Goal: Task Accomplishment & Management: Use online tool/utility

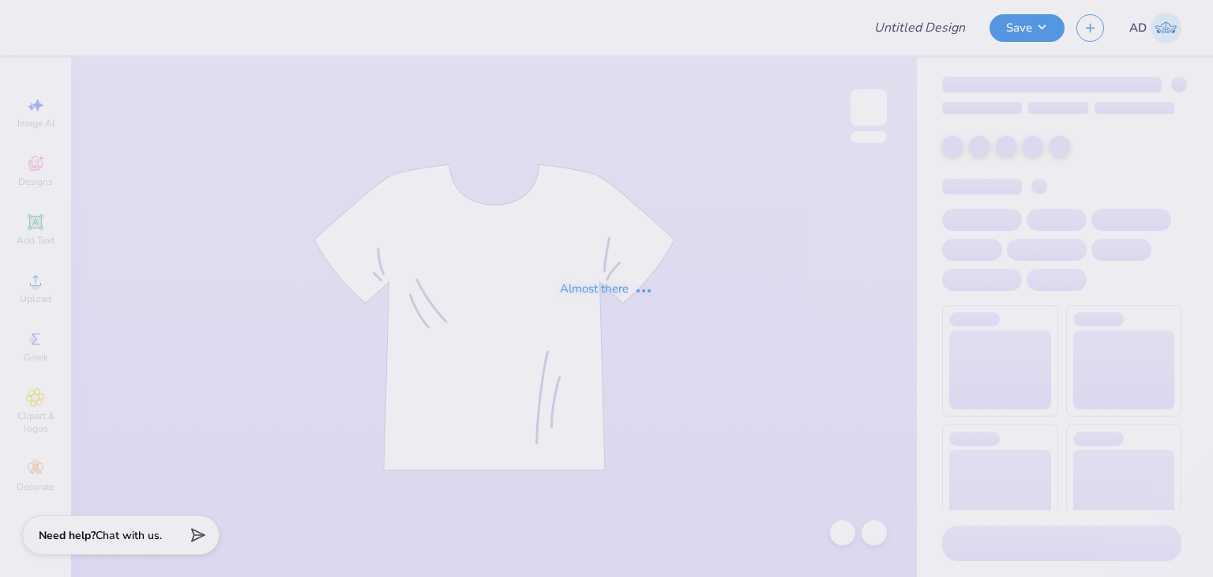
type input "SDT Recruitment merch"
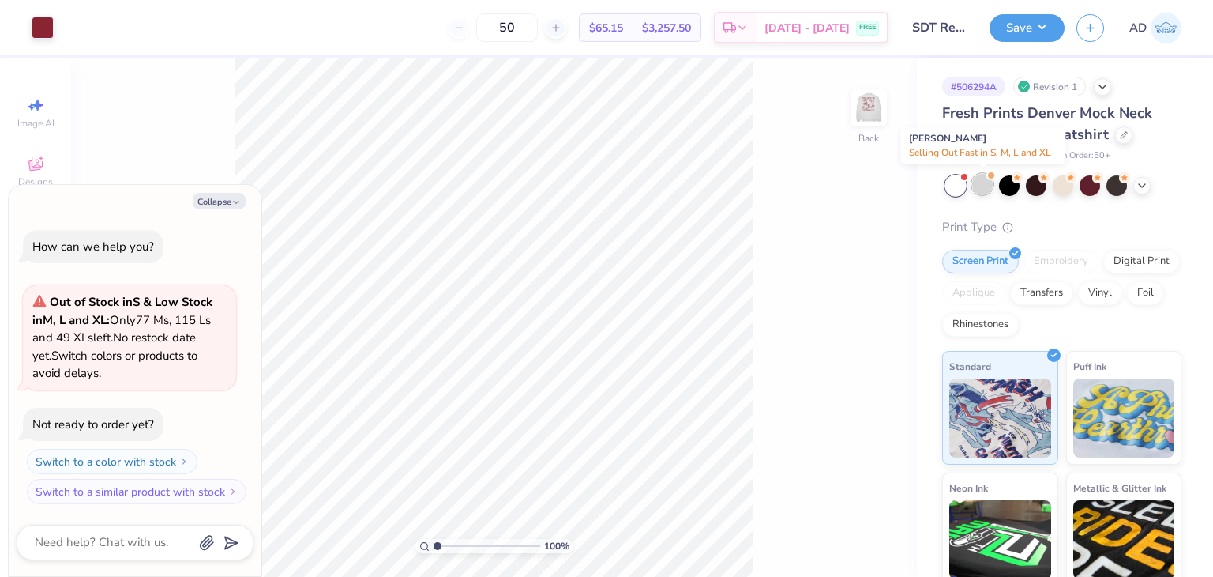
click at [985, 184] on div at bounding box center [982, 184] width 21 height 21
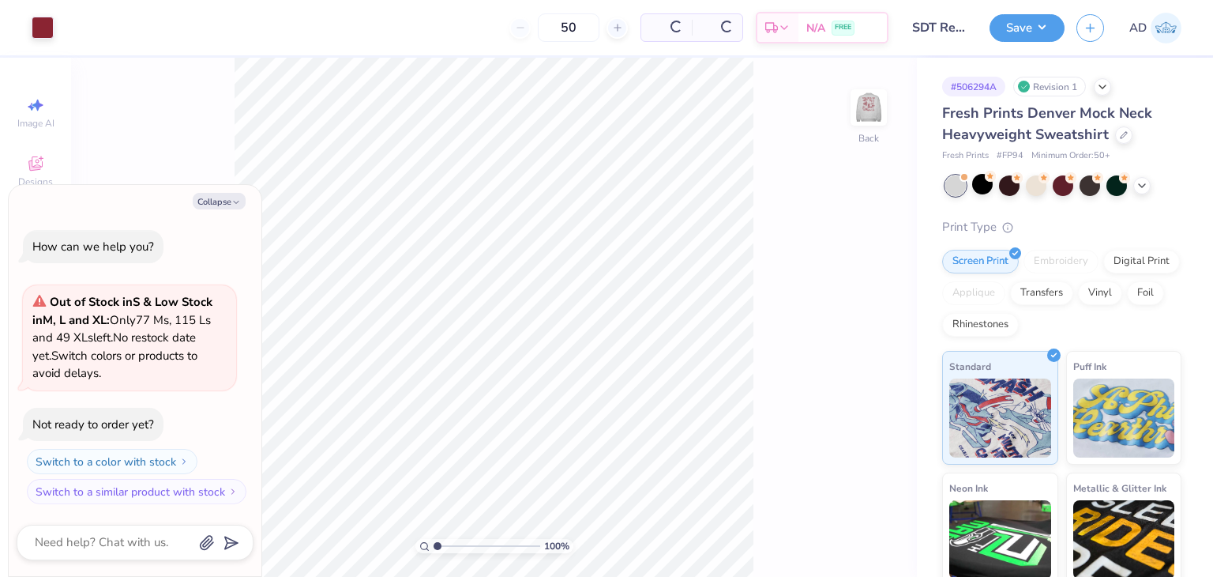
scroll to position [158, 0]
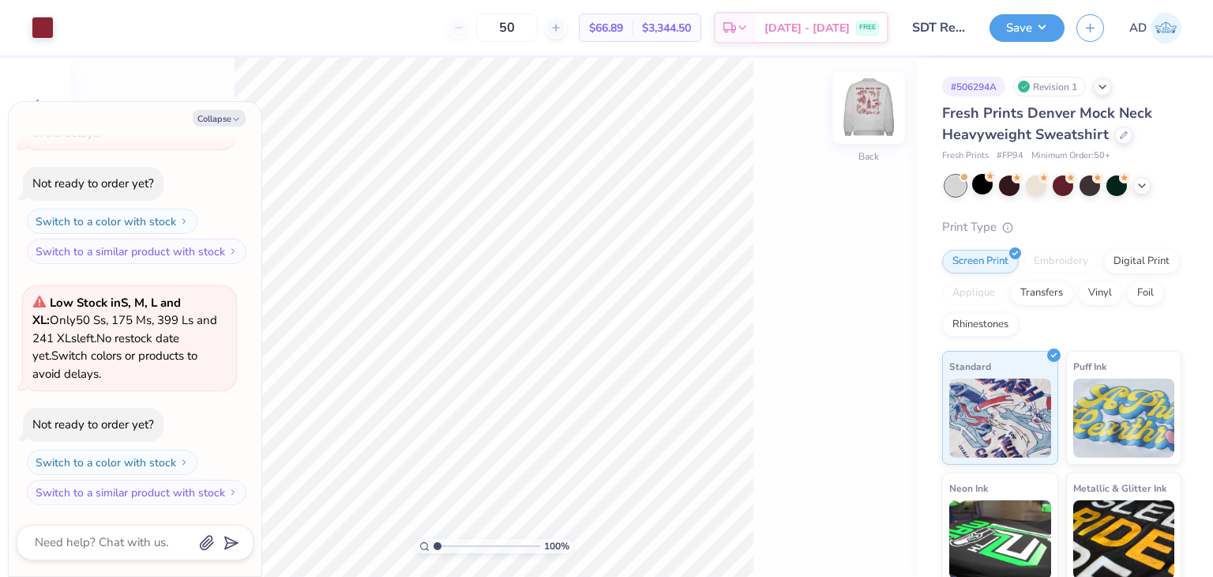
click at [875, 115] on img at bounding box center [868, 107] width 63 height 63
click at [1043, 184] on div at bounding box center [1036, 184] width 21 height 21
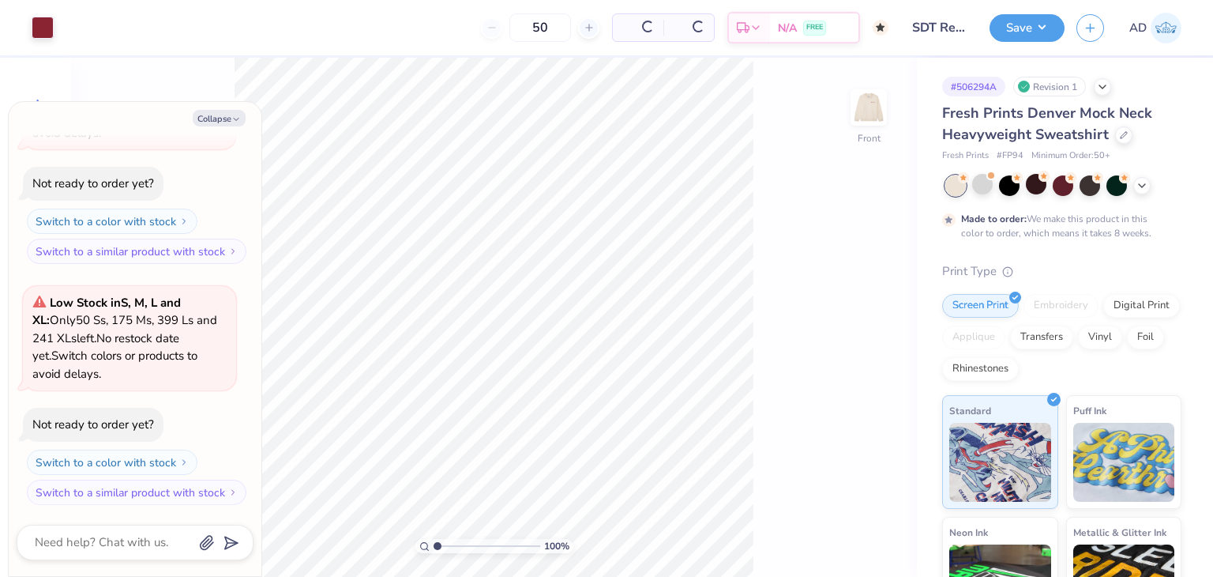
scroll to position [306, 0]
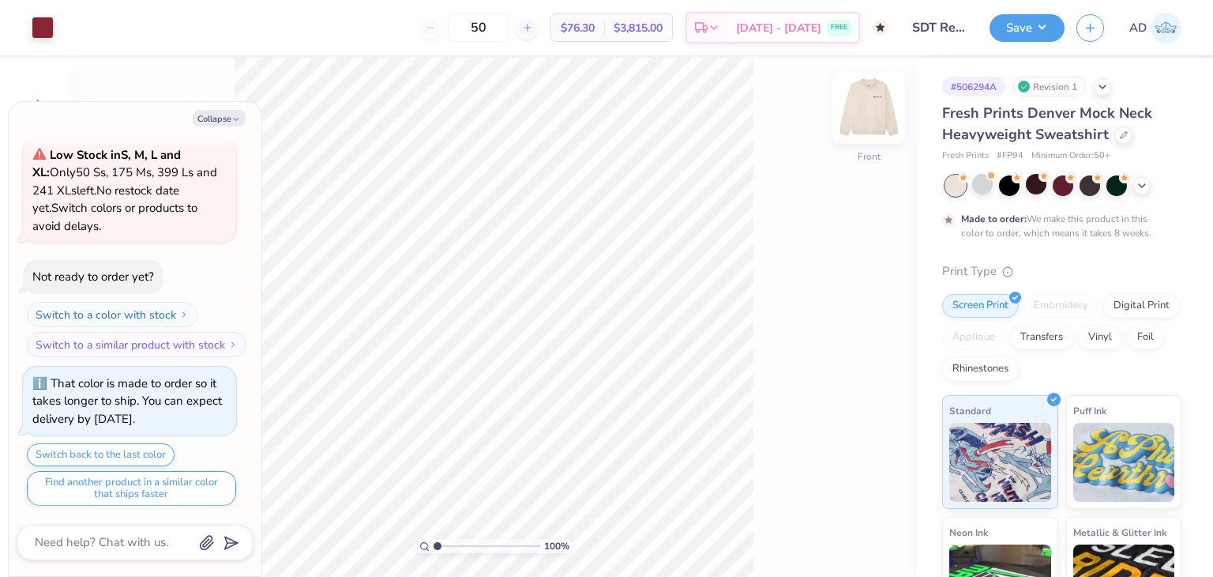
click at [893, 111] on img at bounding box center [868, 107] width 63 height 63
click at [877, 122] on img at bounding box center [868, 107] width 63 height 63
click at [1141, 183] on icon at bounding box center [1142, 184] width 13 height 13
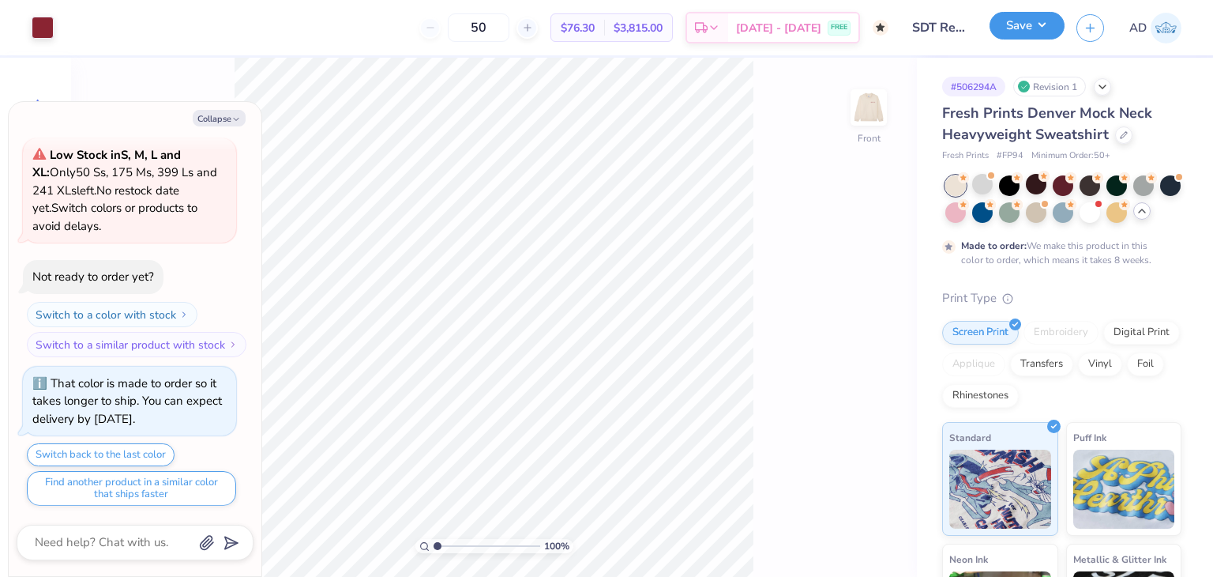
click at [1028, 33] on button "Save" at bounding box center [1027, 26] width 75 height 28
click at [981, 183] on div at bounding box center [982, 184] width 21 height 21
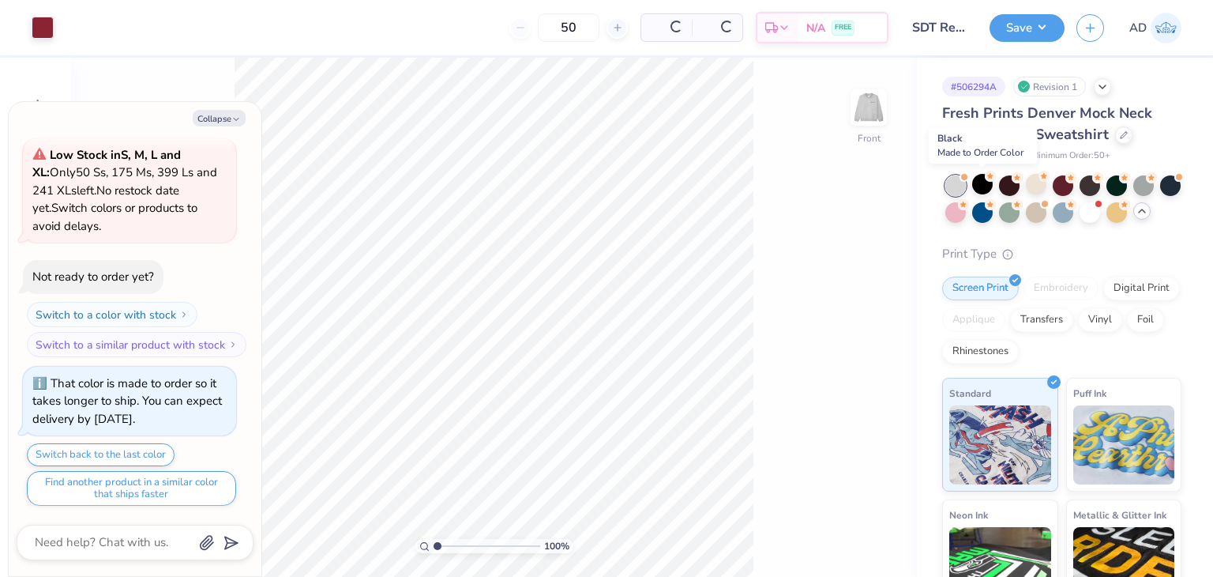
scroll to position [643, 0]
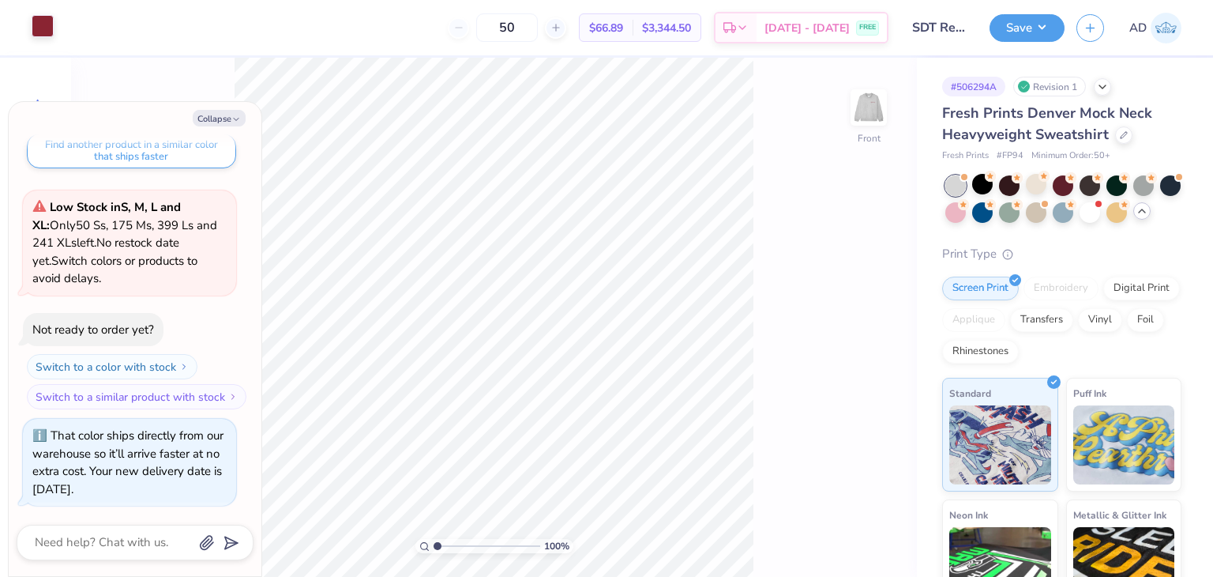
click at [38, 21] on div at bounding box center [43, 26] width 22 height 22
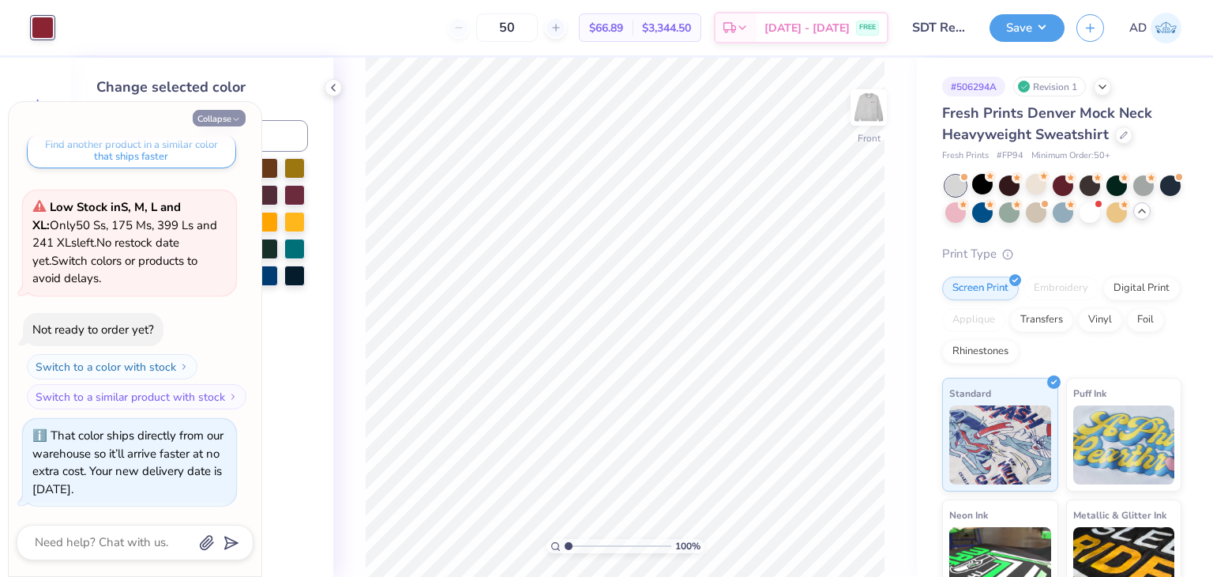
click at [201, 121] on button "Collapse" at bounding box center [219, 118] width 53 height 17
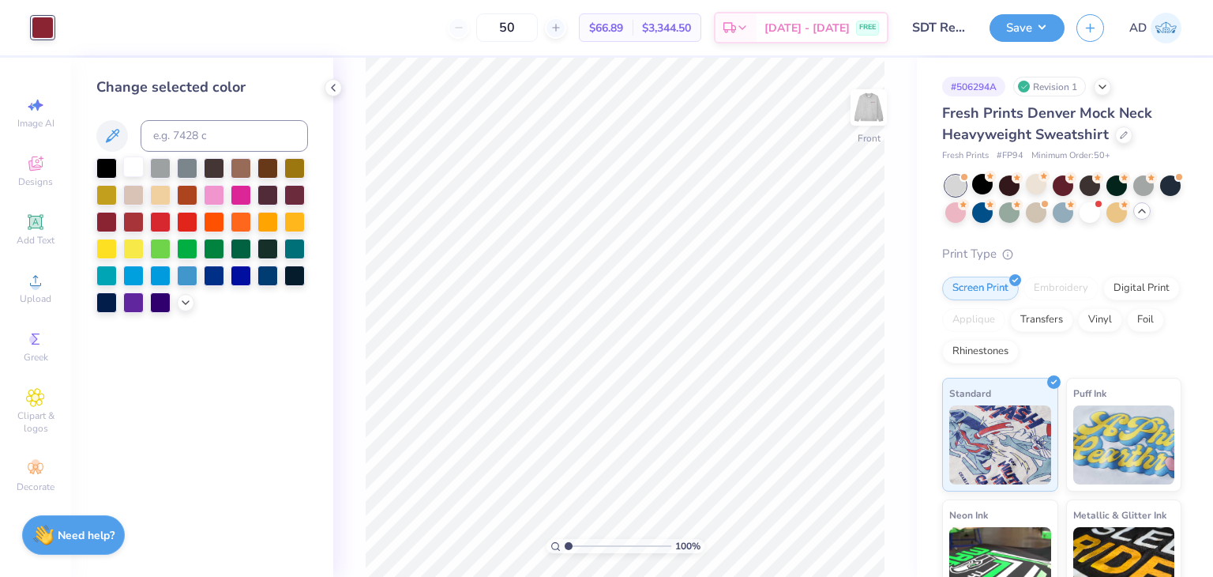
click at [136, 161] on div at bounding box center [133, 166] width 21 height 21
click at [119, 194] on div at bounding box center [202, 235] width 212 height 155
click at [137, 201] on div at bounding box center [133, 193] width 21 height 21
click at [200, 194] on div at bounding box center [202, 235] width 212 height 155
click at [186, 198] on div at bounding box center [187, 193] width 21 height 21
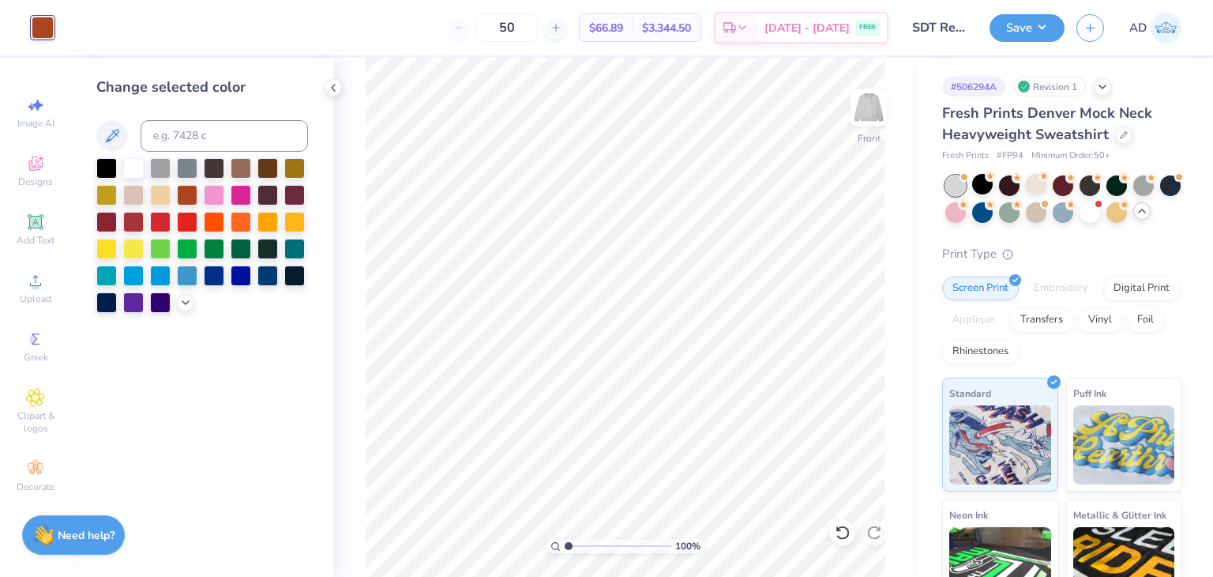
click at [174, 228] on div at bounding box center [202, 235] width 212 height 155
click at [1100, 216] on div at bounding box center [1090, 211] width 21 height 21
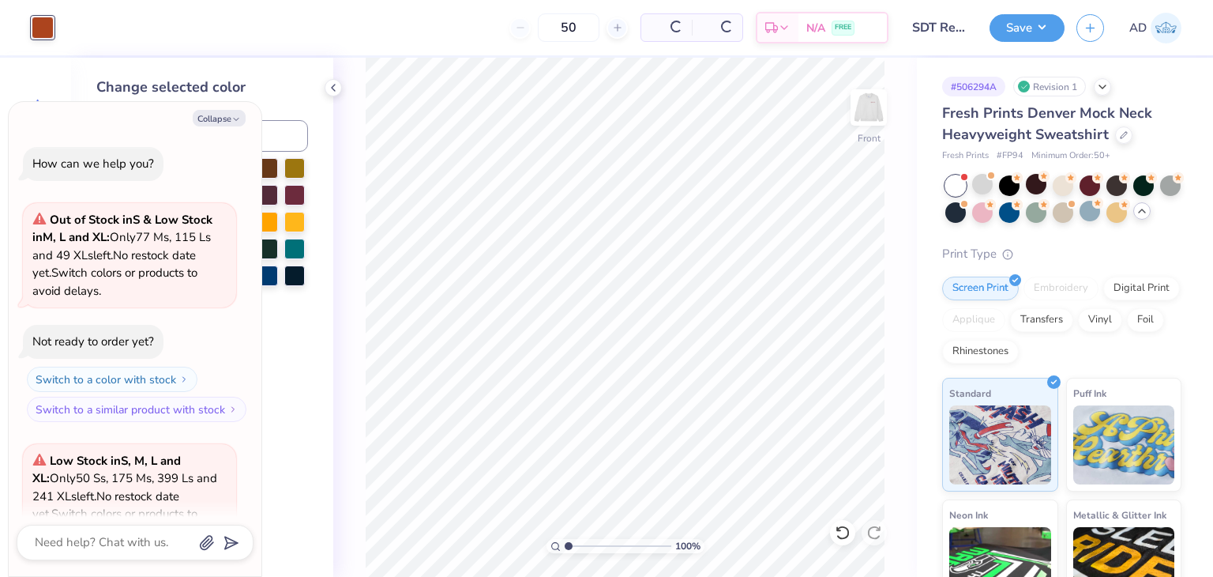
scroll to position [884, 0]
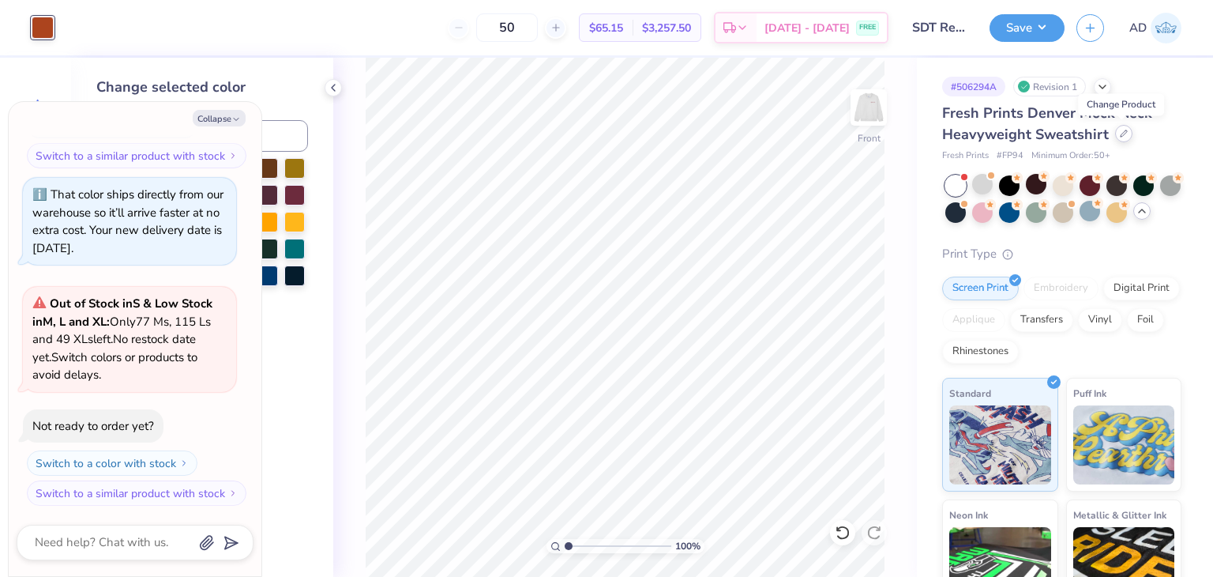
click at [1119, 141] on div at bounding box center [1123, 133] width 17 height 17
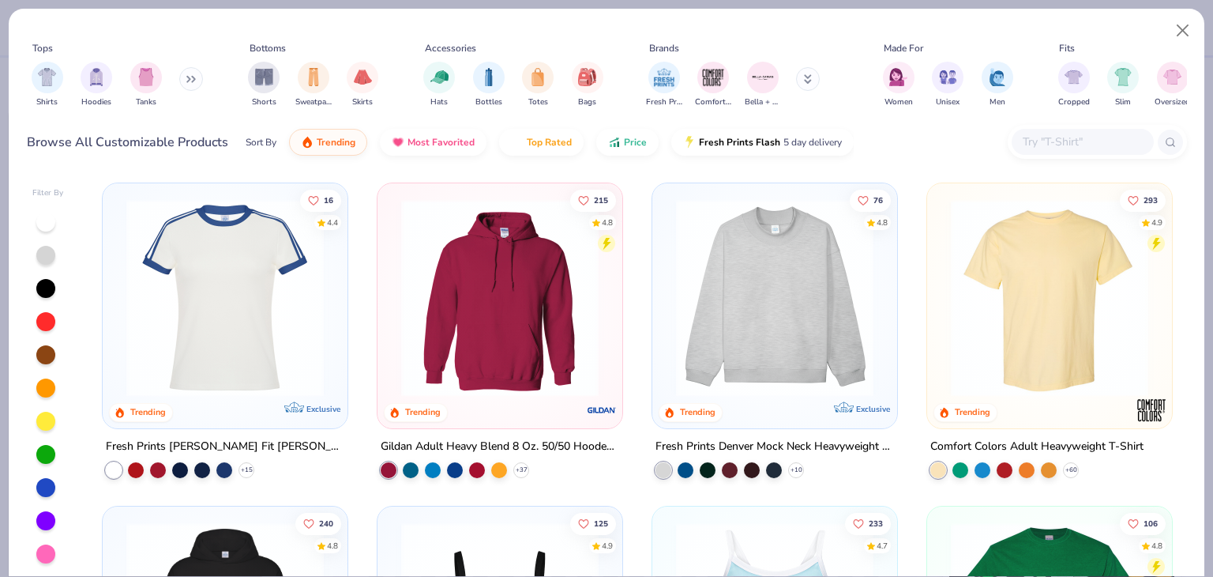
type textarea "x"
click at [1056, 139] on input "text" at bounding box center [1082, 142] width 122 height 18
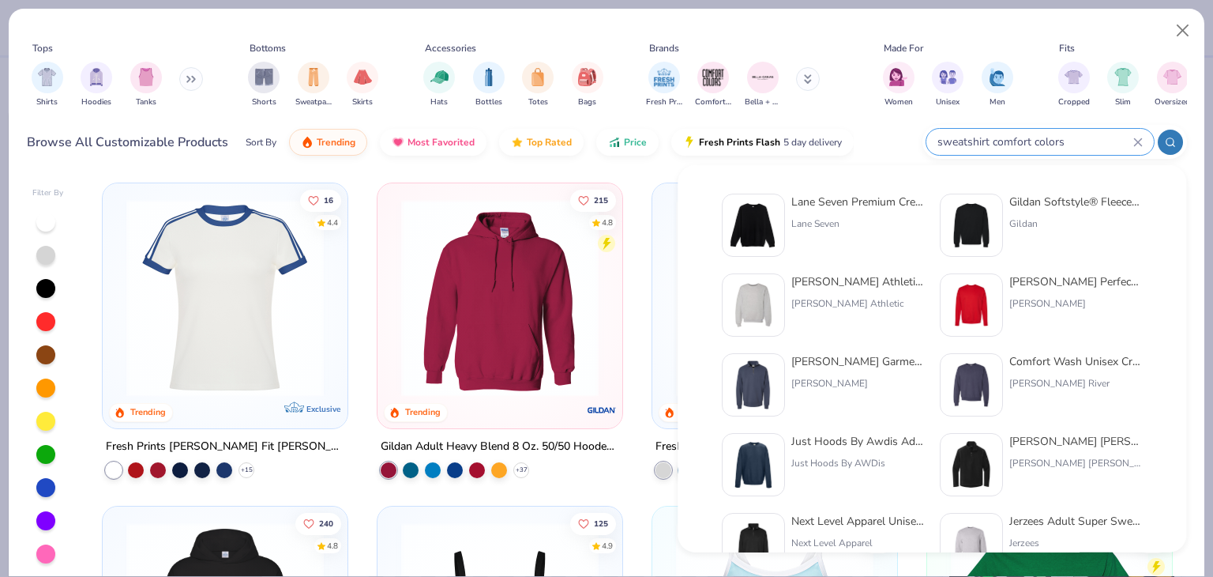
type input "sweatshirt comfort colors"
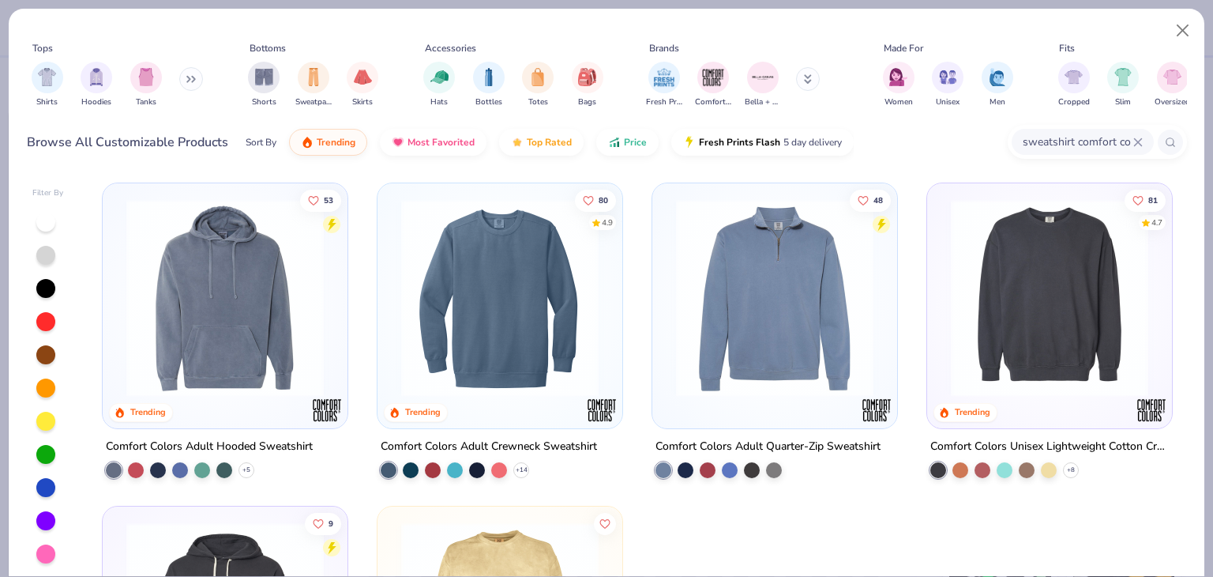
click at [493, 445] on div "Comfort Colors Adult Crewneck Sweatshirt" at bounding box center [489, 447] width 216 height 20
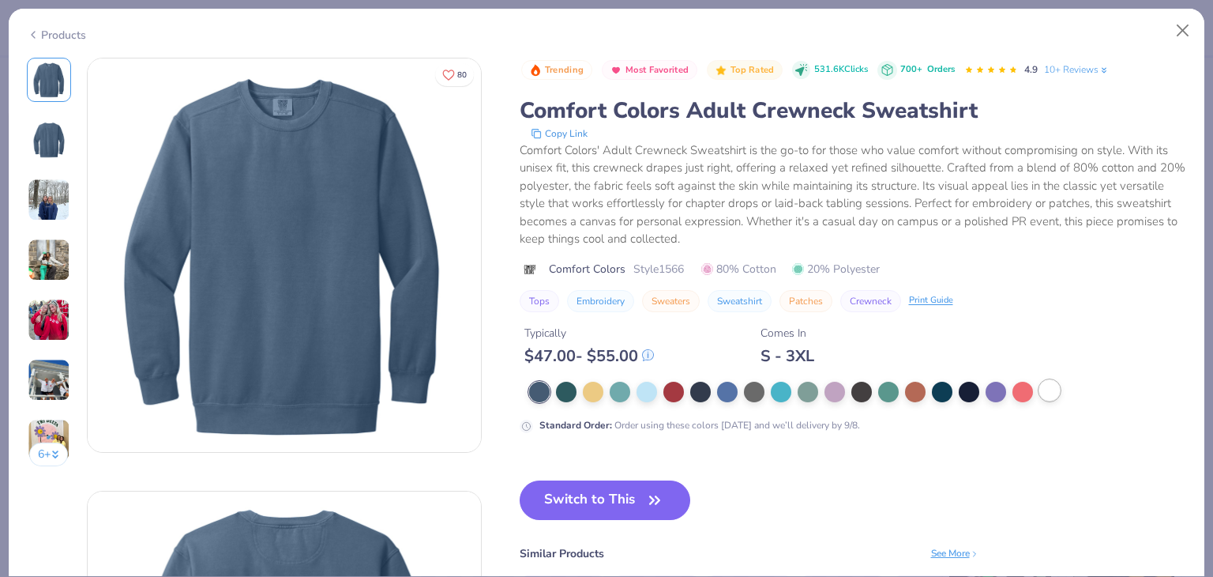
click at [1050, 391] on div at bounding box center [1049, 390] width 21 height 21
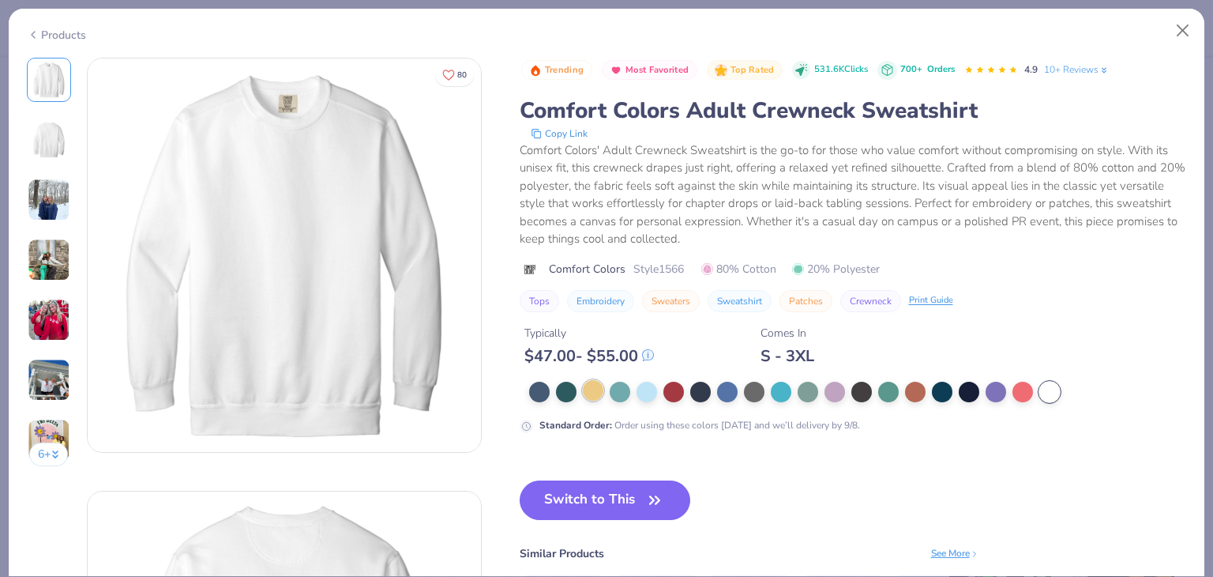
click at [594, 392] on div at bounding box center [593, 390] width 21 height 21
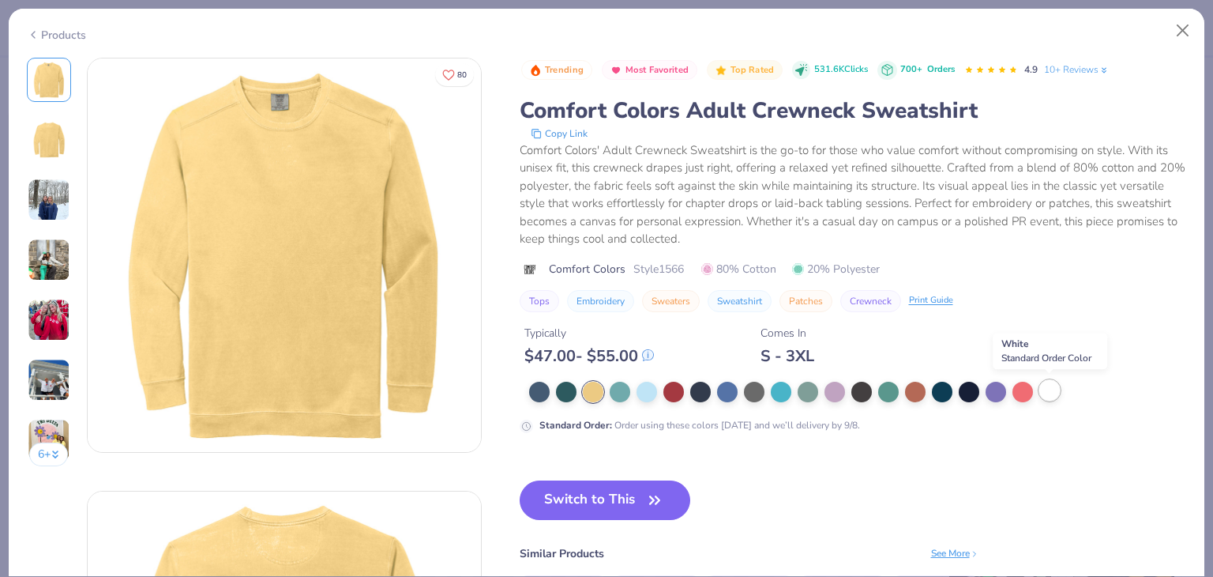
click at [1058, 386] on div at bounding box center [1049, 390] width 21 height 21
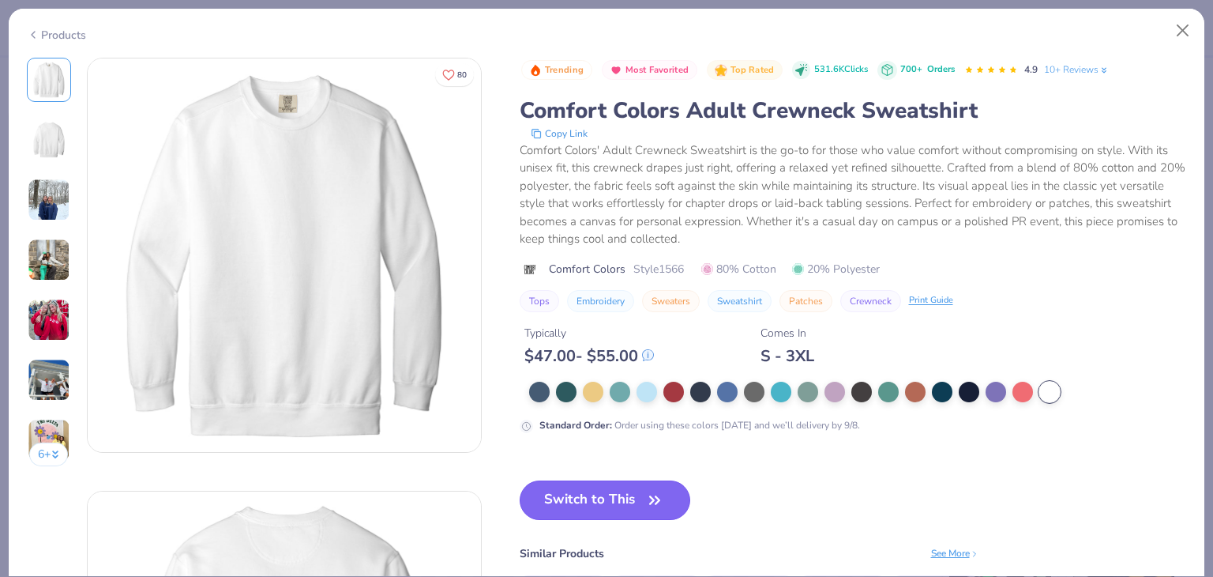
click at [573, 490] on button "Switch to This" at bounding box center [605, 499] width 171 height 39
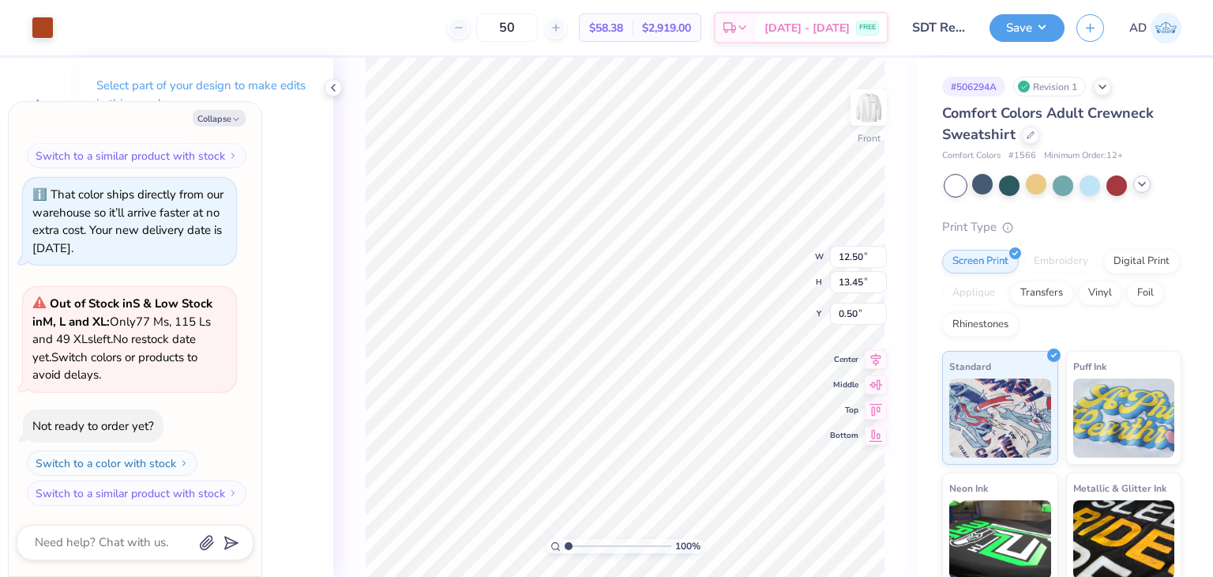
type textarea "x"
type input "11.29"
type input "12.15"
type textarea "x"
type input "1.45"
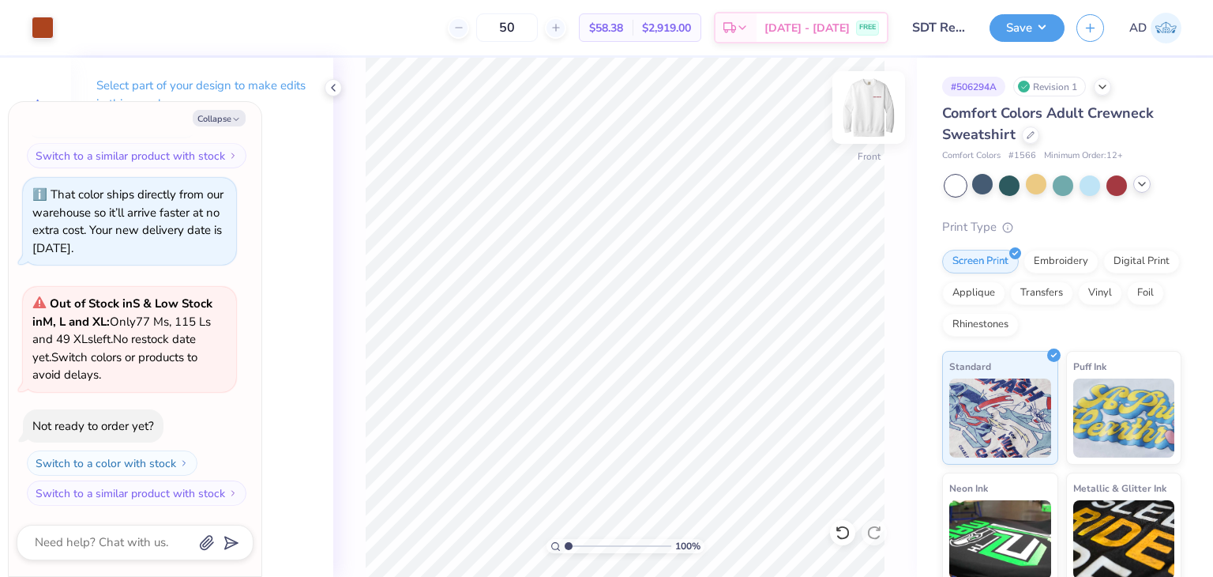
click at [867, 110] on img at bounding box center [868, 107] width 63 height 63
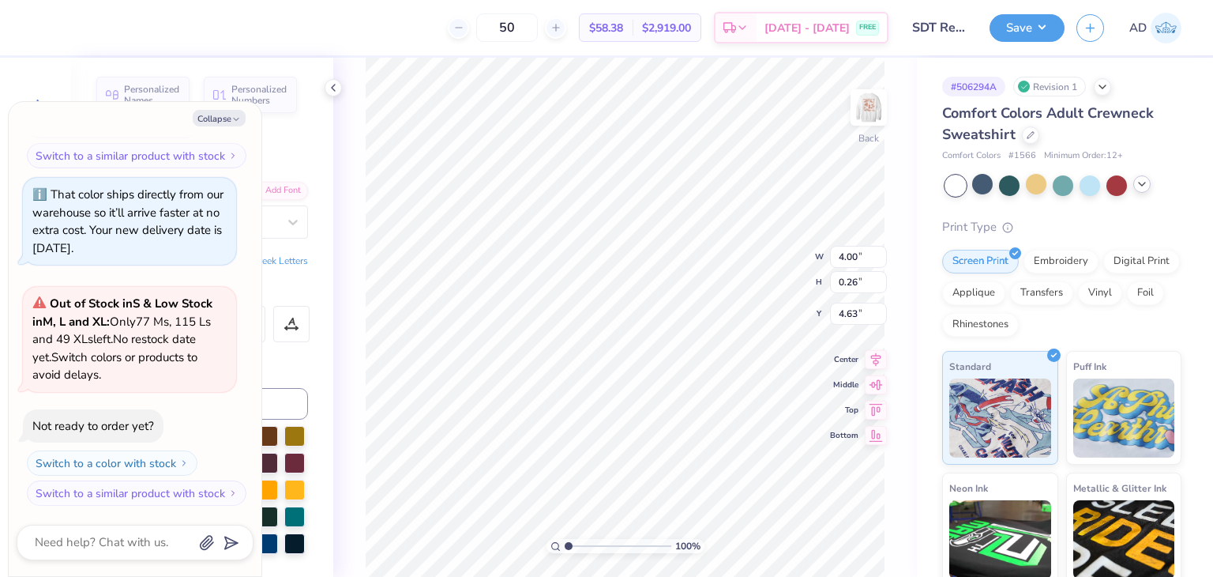
type textarea "x"
type input "3.00"
click at [1037, 32] on button "Save" at bounding box center [1027, 26] width 75 height 28
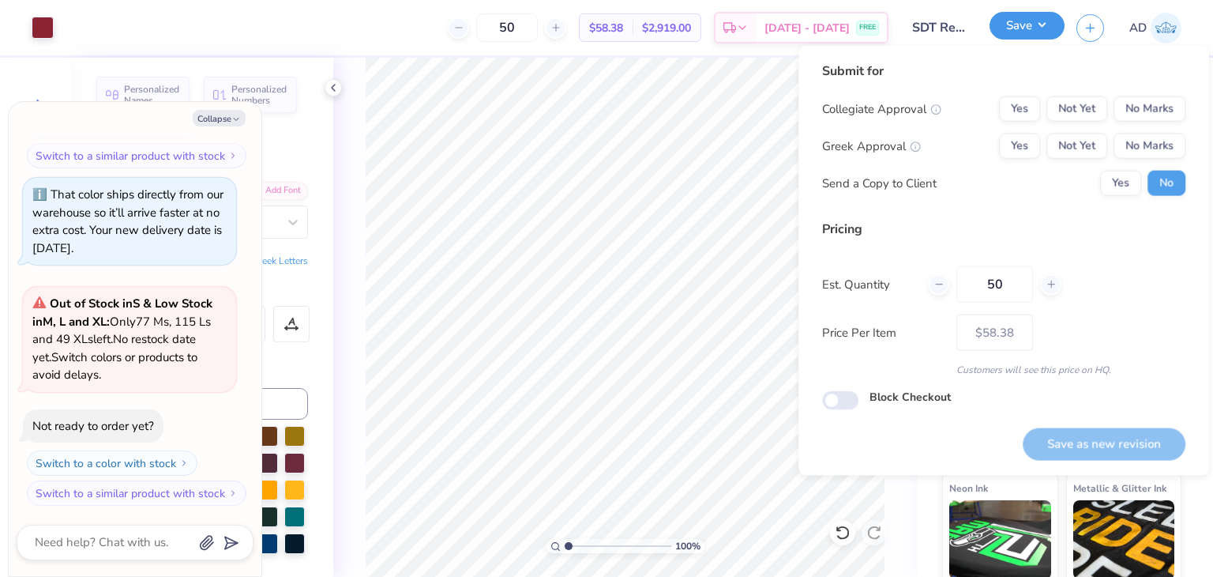
type textarea "x"
click at [1153, 103] on button "No Marks" at bounding box center [1150, 108] width 72 height 25
click at [1156, 138] on button "No Marks" at bounding box center [1150, 145] width 72 height 25
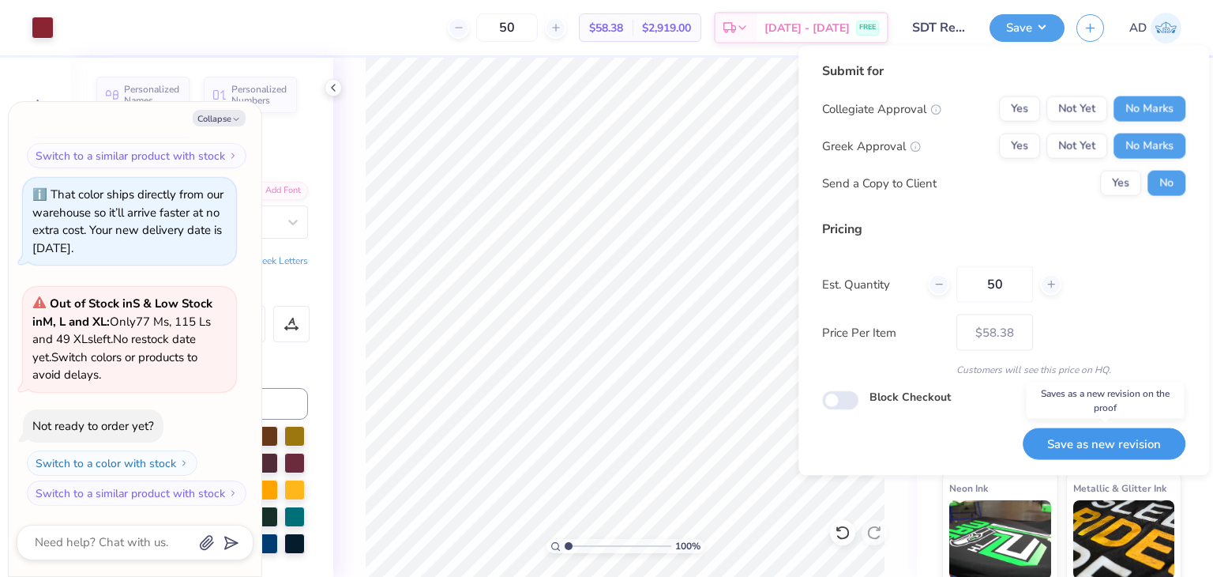
click at [1087, 449] on button "Save as new revision" at bounding box center [1104, 443] width 163 height 32
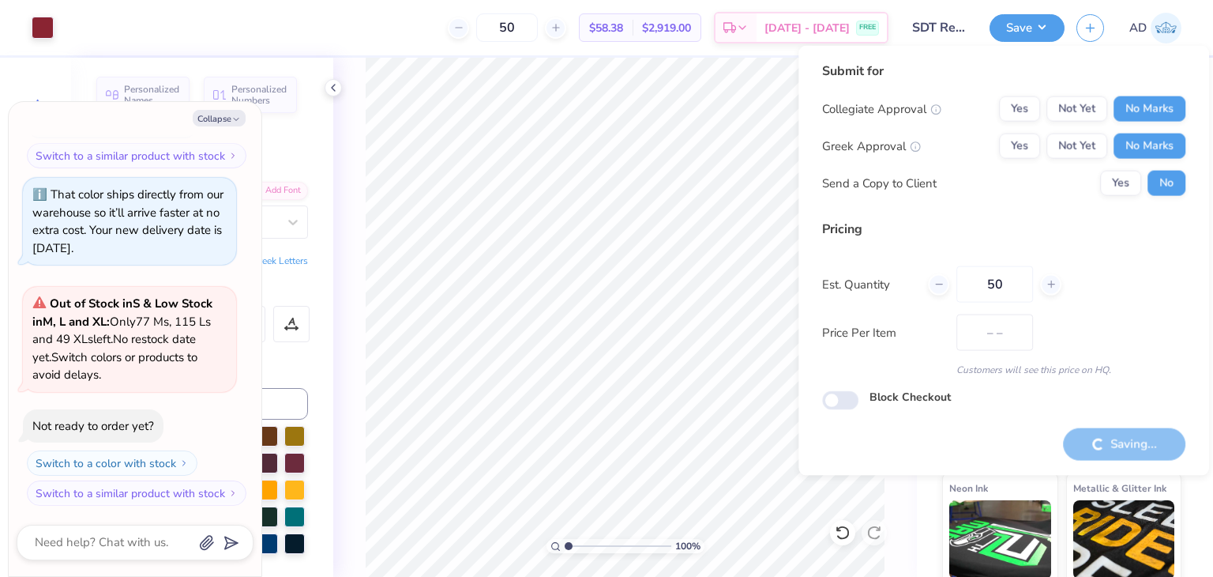
type input "$58.38"
type textarea "x"
type input "– –"
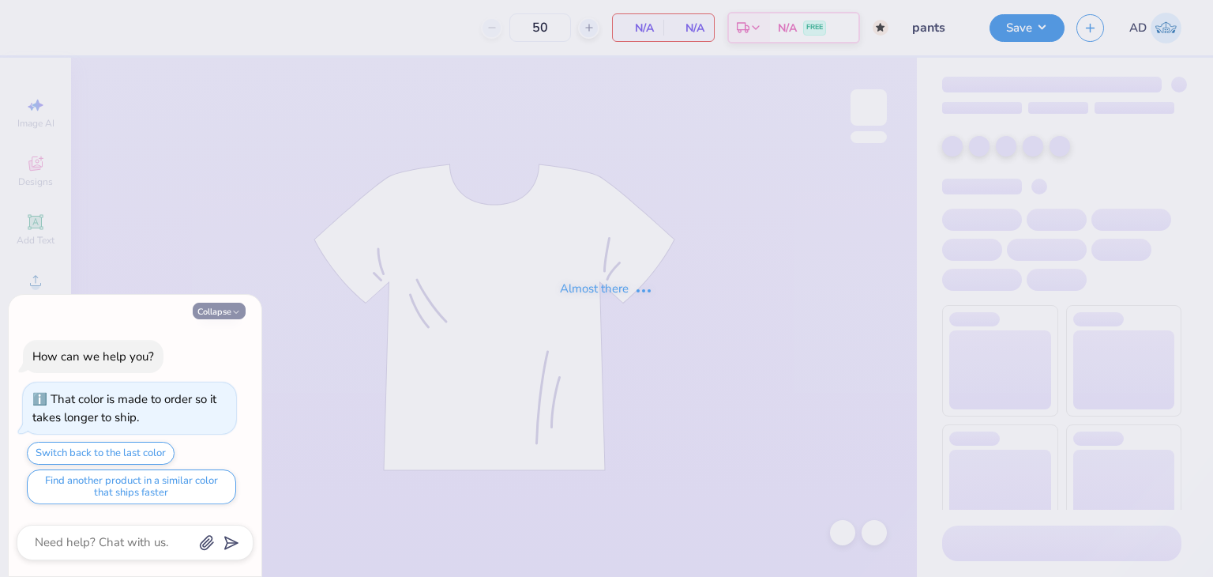
click at [227, 314] on button "Collapse" at bounding box center [219, 311] width 53 height 17
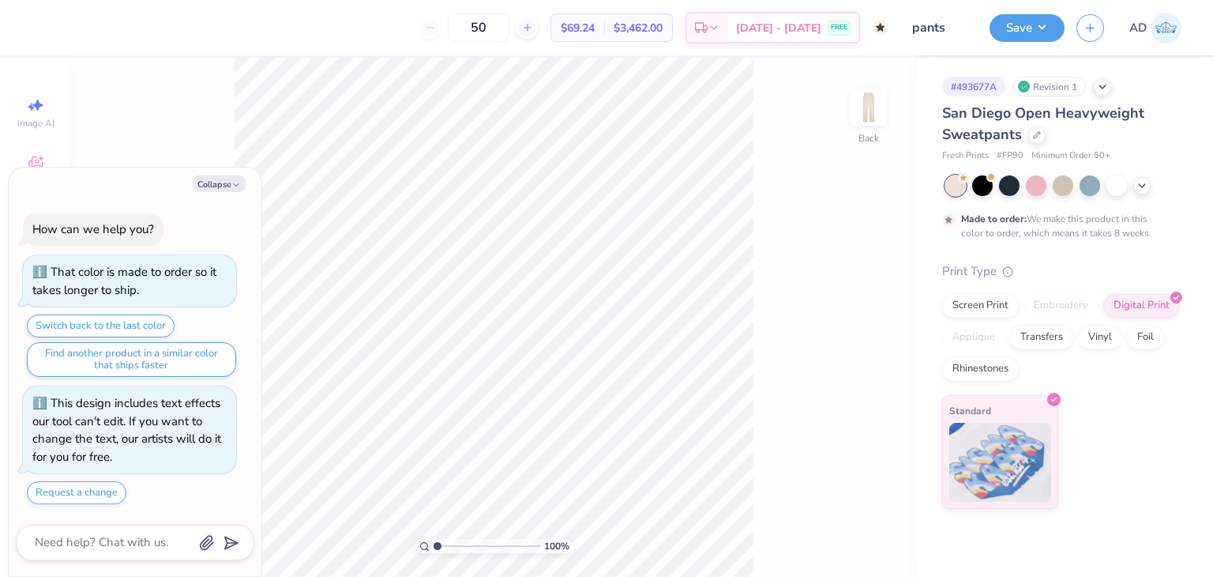
click at [1049, 187] on div at bounding box center [1063, 185] width 236 height 21
click at [1055, 192] on div at bounding box center [1063, 184] width 21 height 21
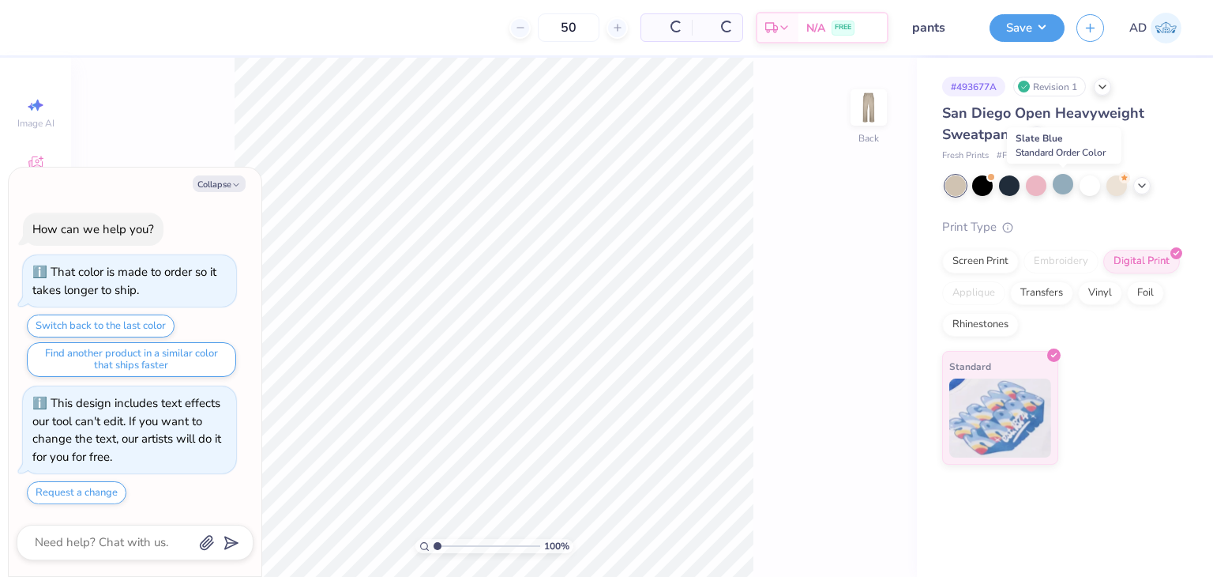
scroll to position [29, 0]
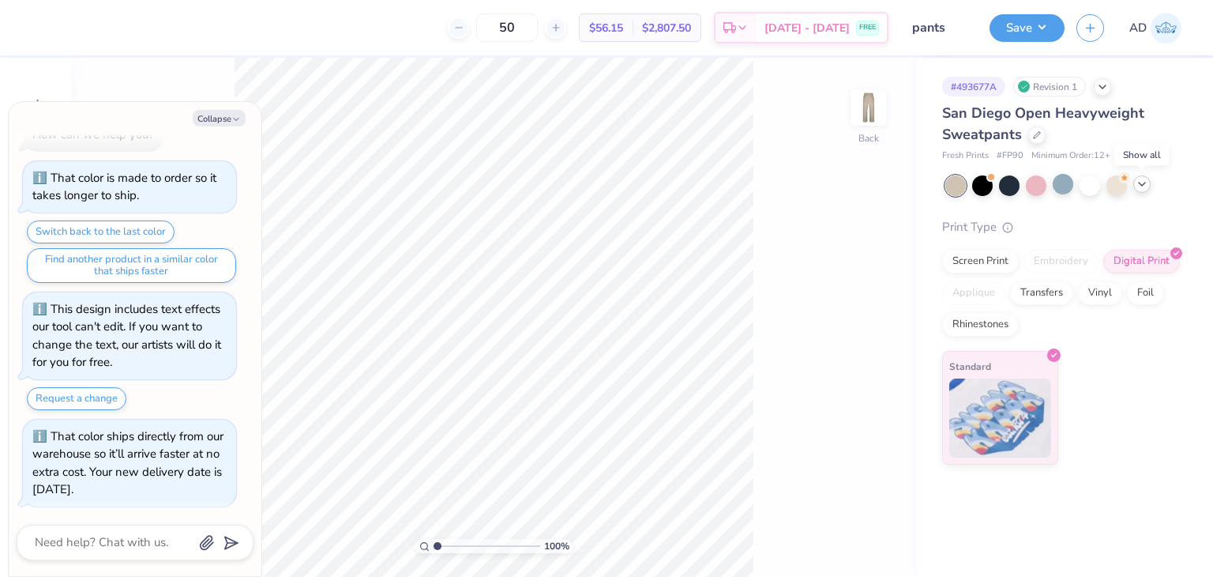
click at [1138, 188] on icon at bounding box center [1142, 184] width 13 height 13
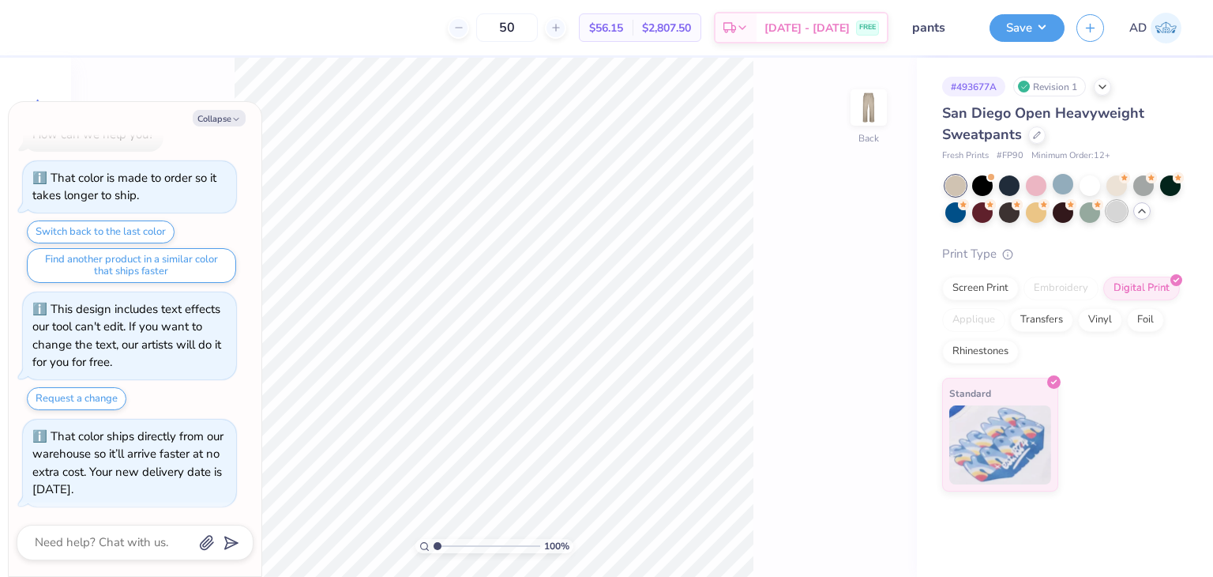
click at [1118, 214] on div at bounding box center [1117, 211] width 21 height 21
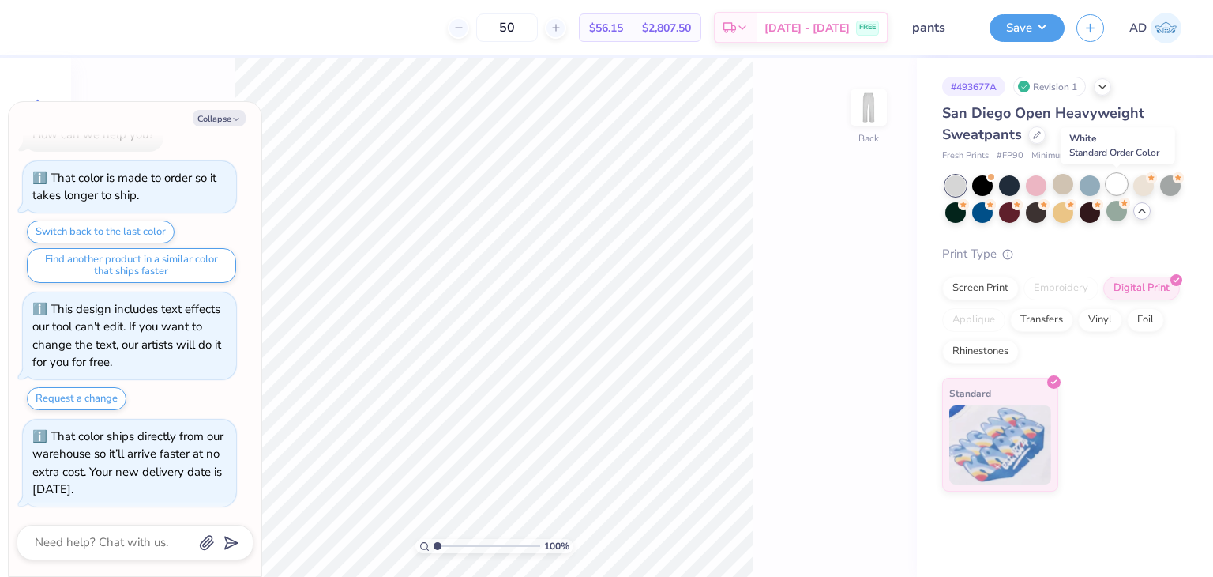
click at [1122, 182] on div at bounding box center [1117, 184] width 21 height 21
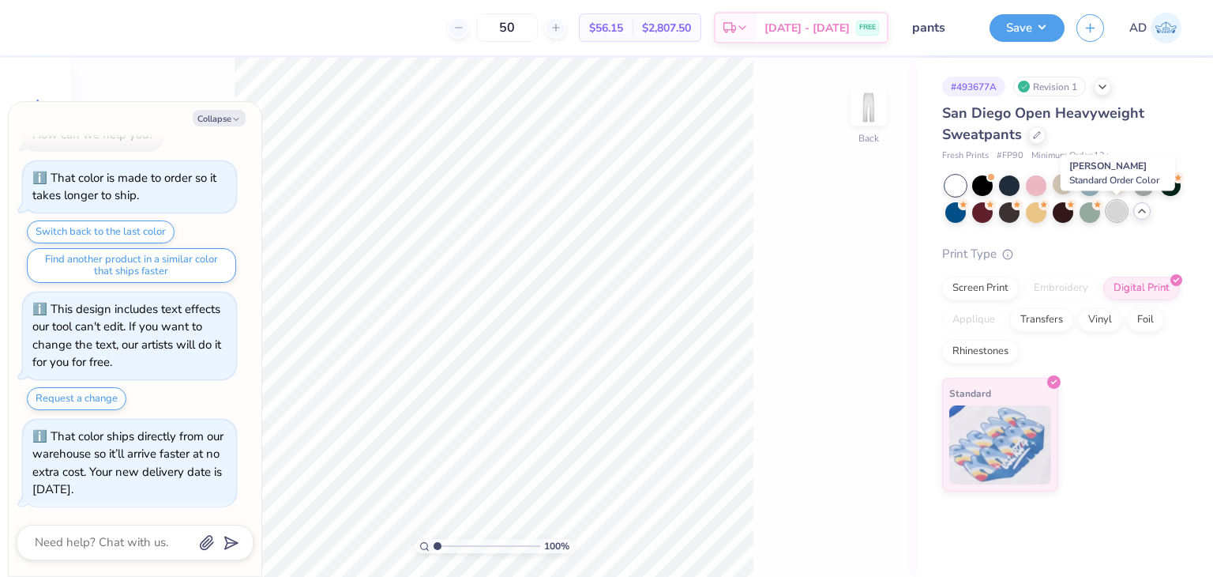
click at [1108, 208] on div at bounding box center [1117, 211] width 21 height 21
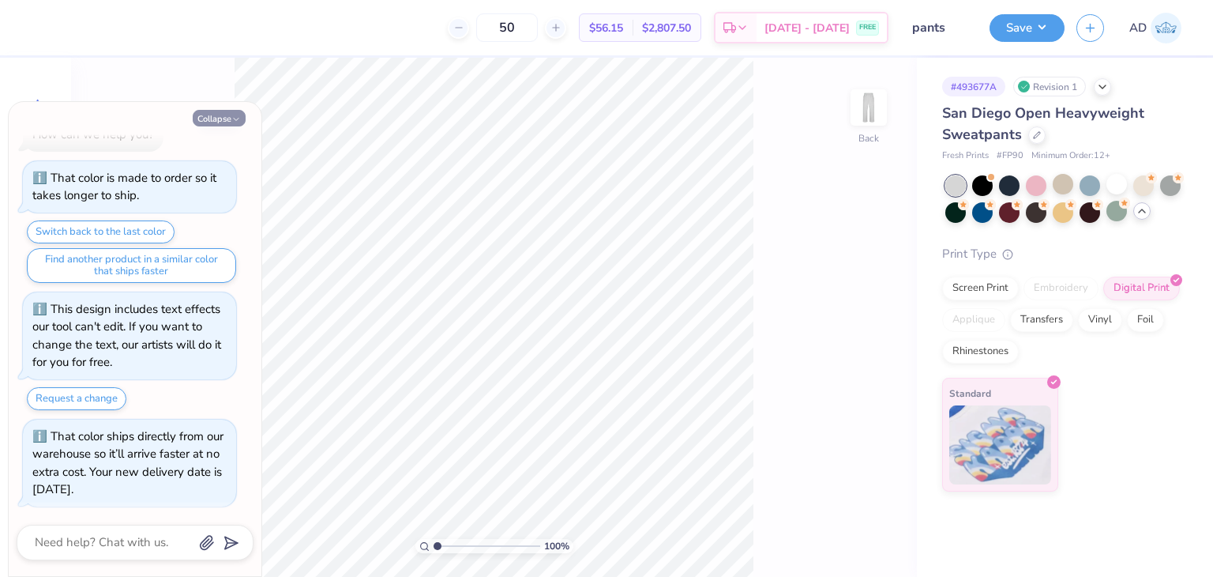
click at [232, 125] on button "Collapse" at bounding box center [219, 118] width 53 height 17
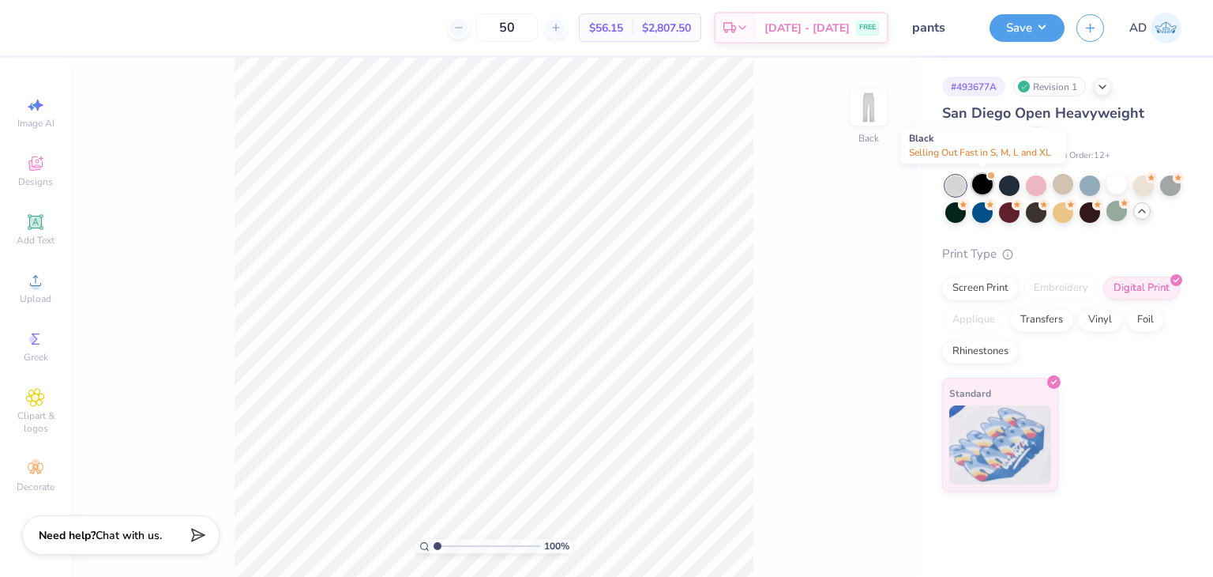
click at [984, 178] on div at bounding box center [982, 184] width 21 height 21
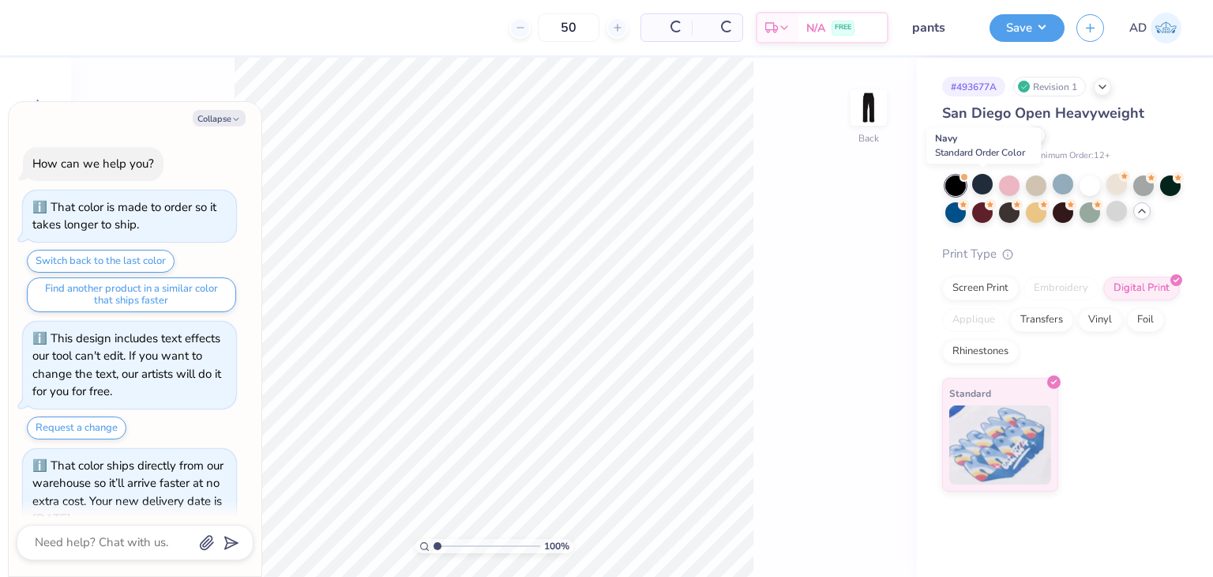
scroll to position [511, 0]
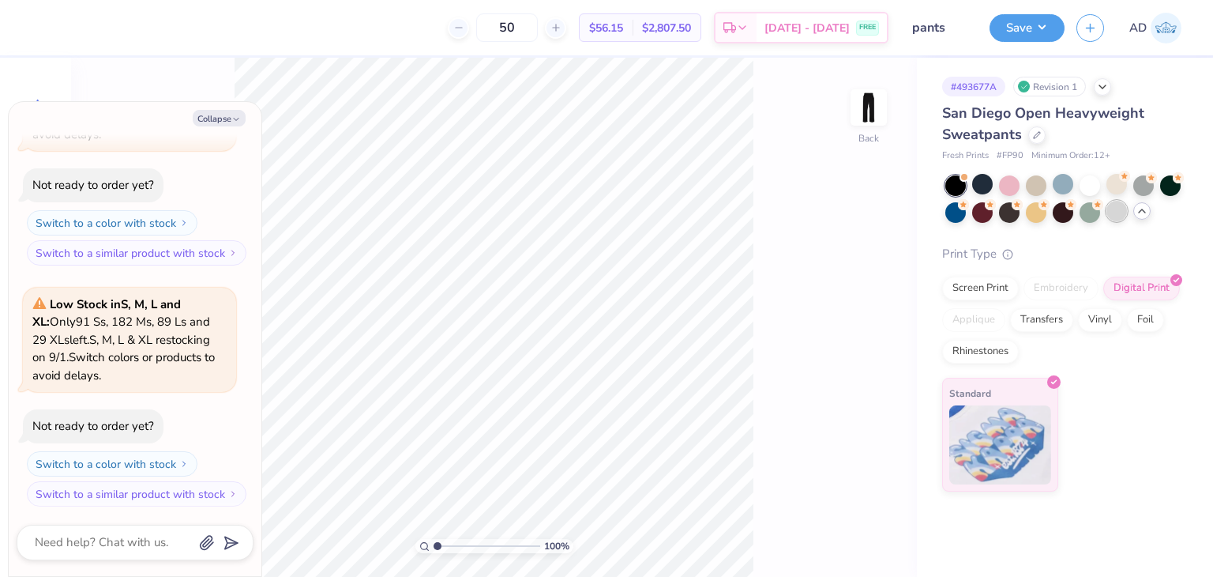
click at [1110, 209] on div at bounding box center [1117, 211] width 21 height 21
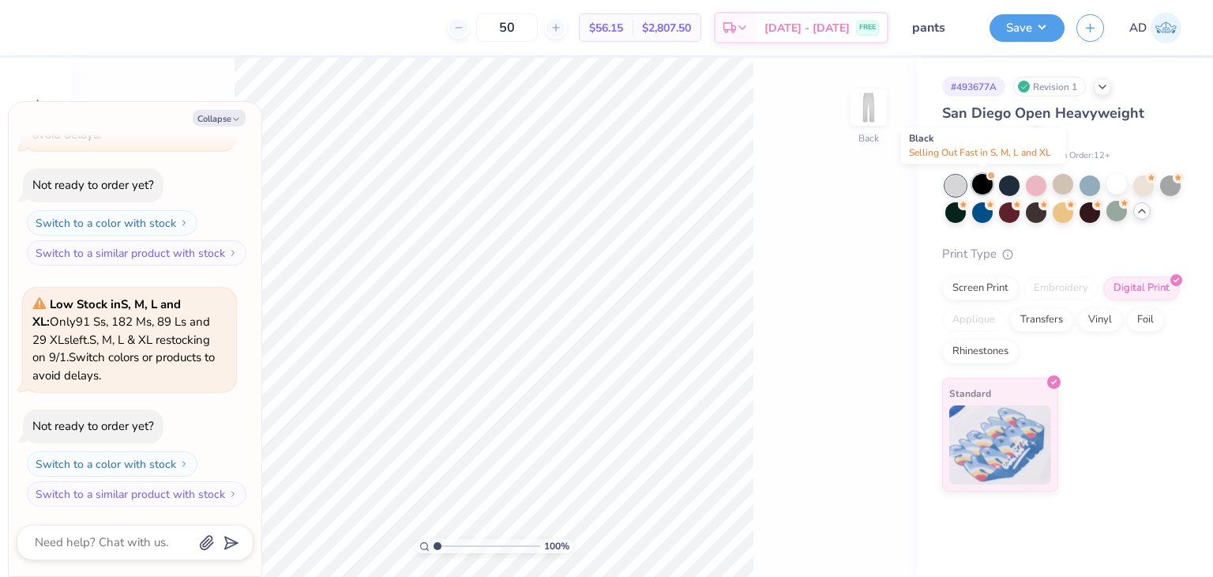
click at [983, 181] on div at bounding box center [982, 184] width 21 height 21
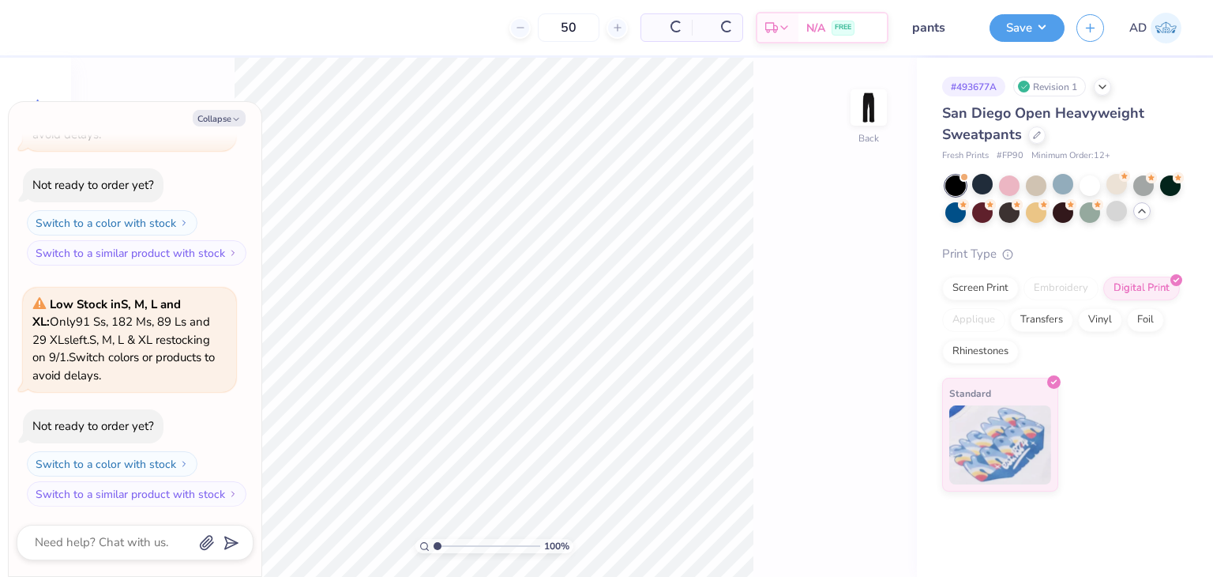
scroll to position [752, 0]
click at [1116, 208] on div at bounding box center [1117, 211] width 21 height 21
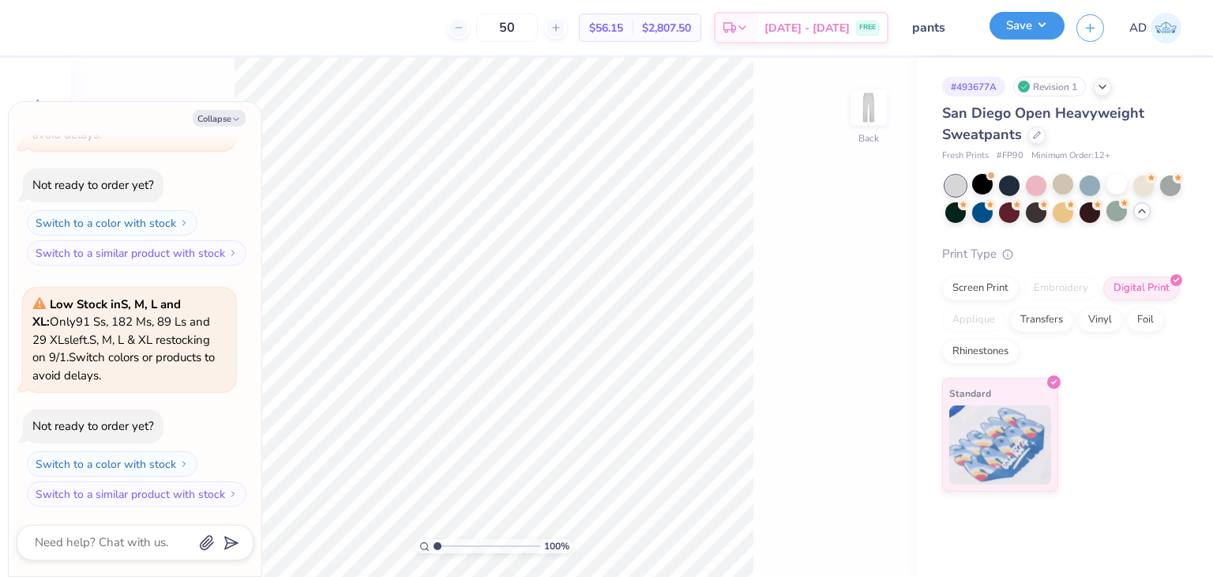
click at [1023, 29] on button "Save" at bounding box center [1027, 26] width 75 height 28
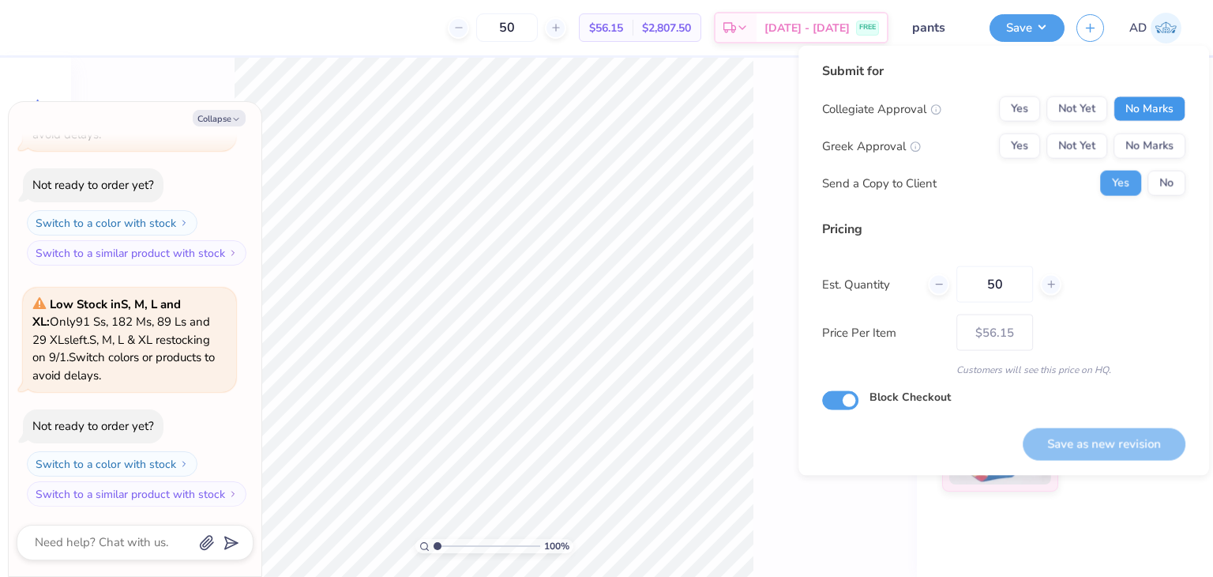
click at [1156, 96] on button "No Marks" at bounding box center [1150, 108] width 72 height 25
click at [1146, 143] on button "No Marks" at bounding box center [1150, 145] width 72 height 25
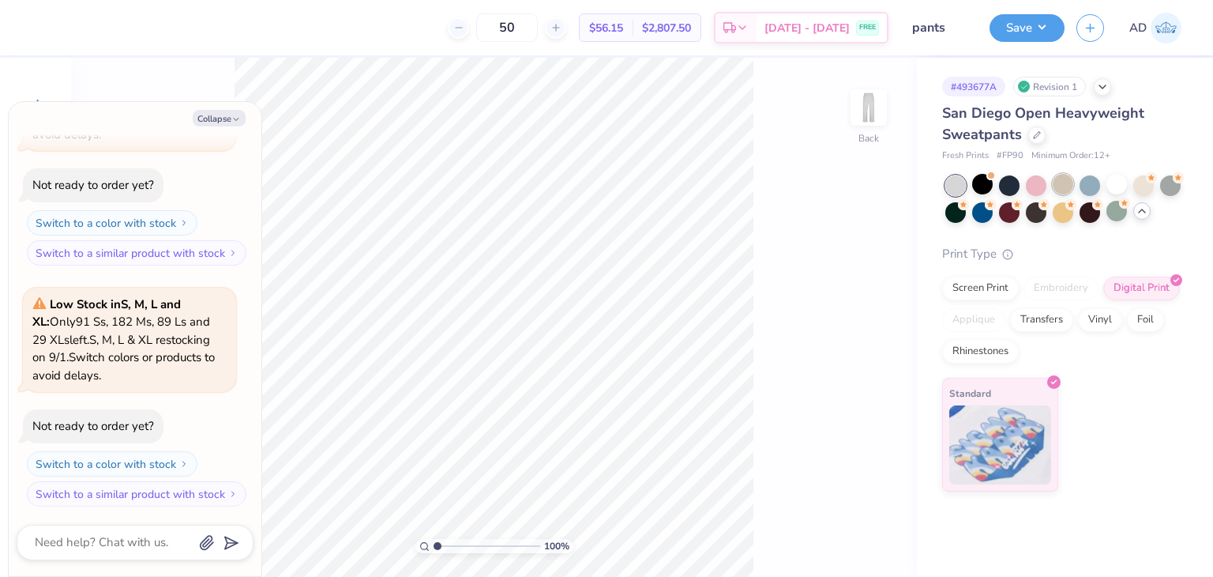
click at [1058, 183] on div at bounding box center [1063, 184] width 21 height 21
click at [1139, 210] on icon at bounding box center [1142, 211] width 13 height 13
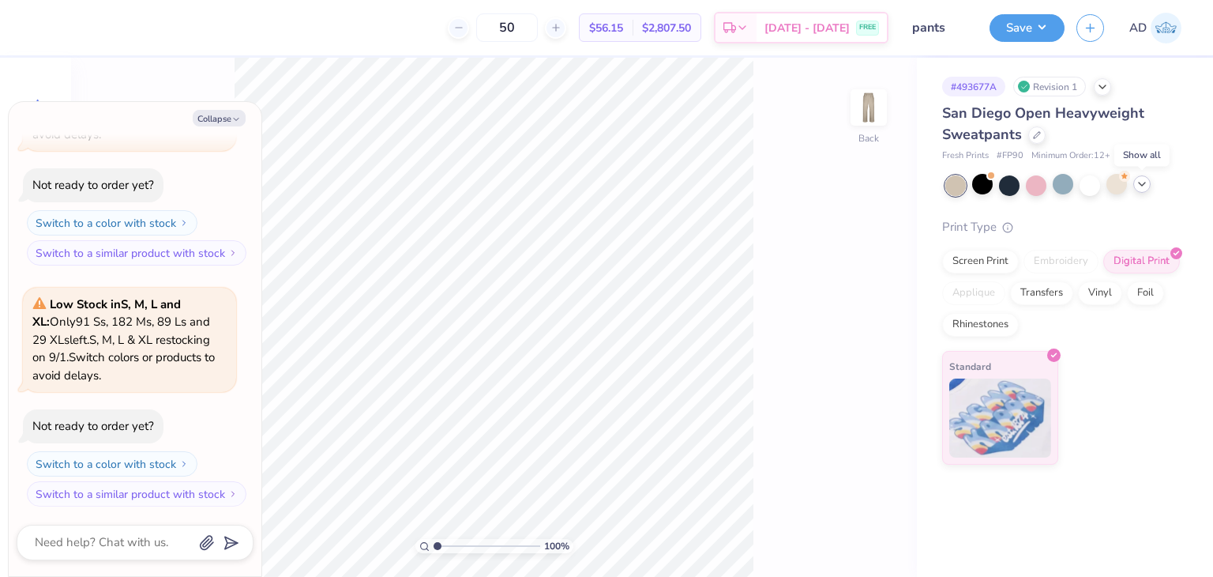
click at [1148, 184] on icon at bounding box center [1142, 184] width 13 height 13
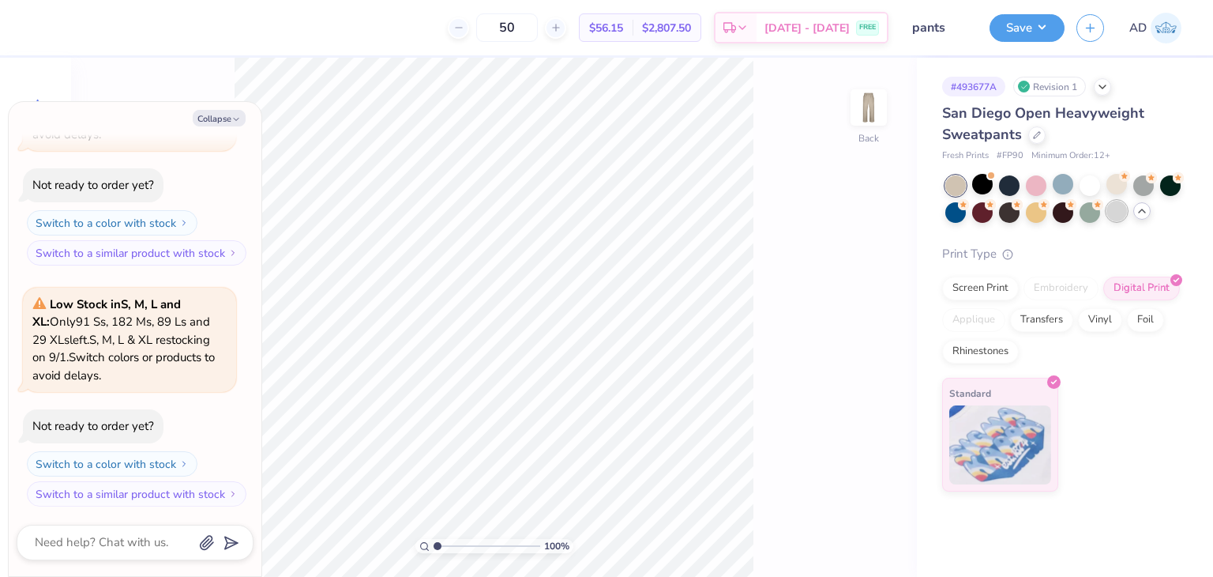
click at [1118, 209] on div at bounding box center [1117, 211] width 21 height 21
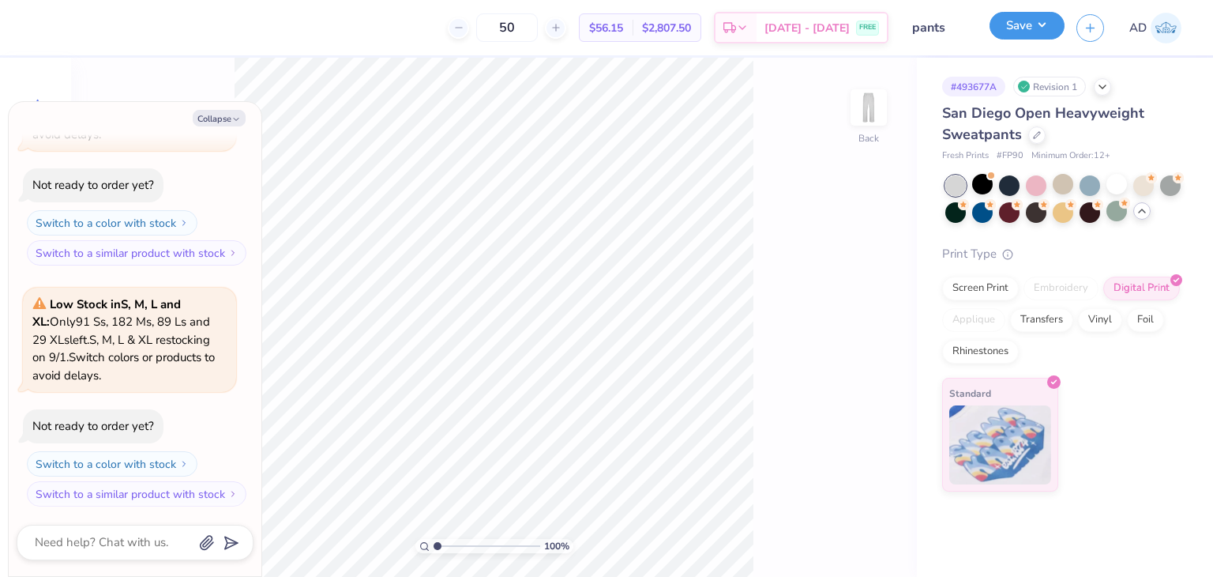
click at [1039, 26] on button "Save" at bounding box center [1027, 26] width 75 height 28
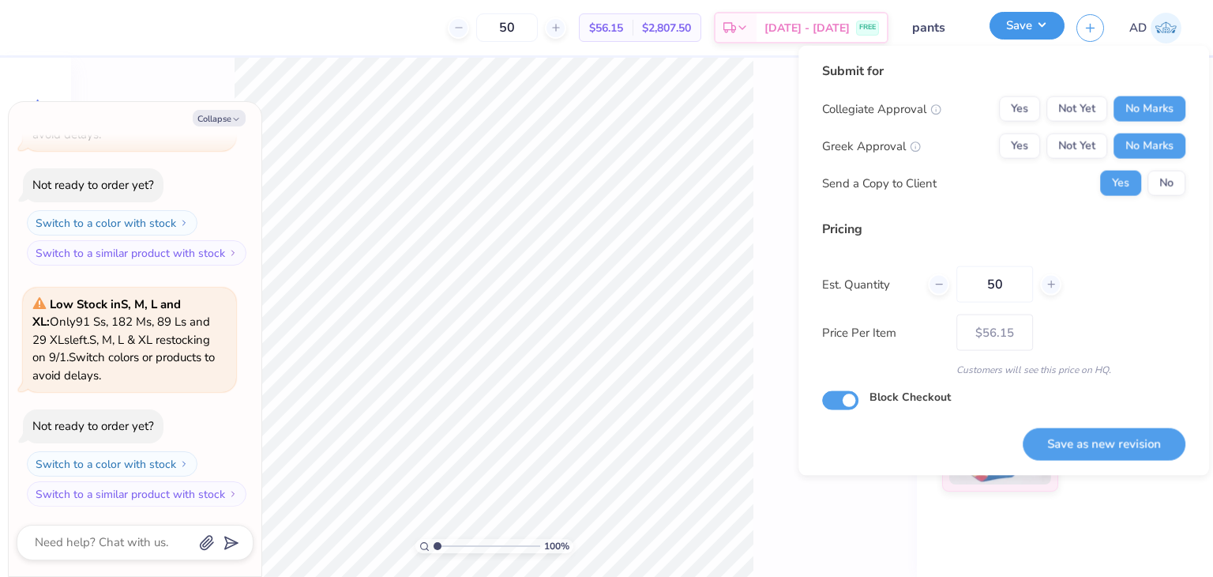
type textarea "x"
click at [1071, 445] on button "Save as new revision" at bounding box center [1104, 443] width 163 height 32
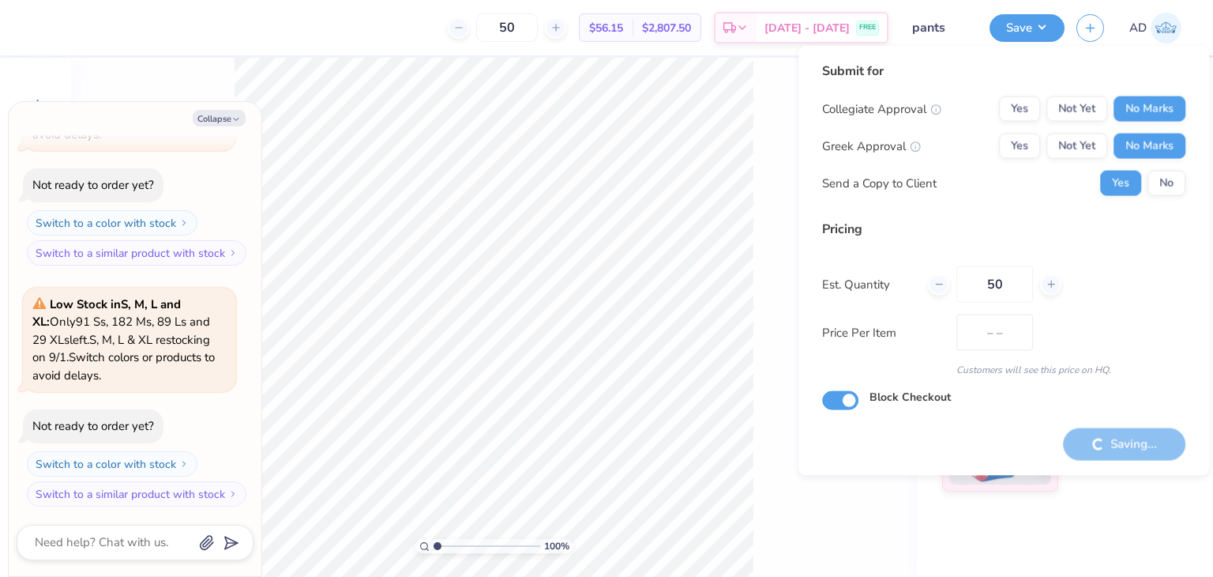
type input "$56.15"
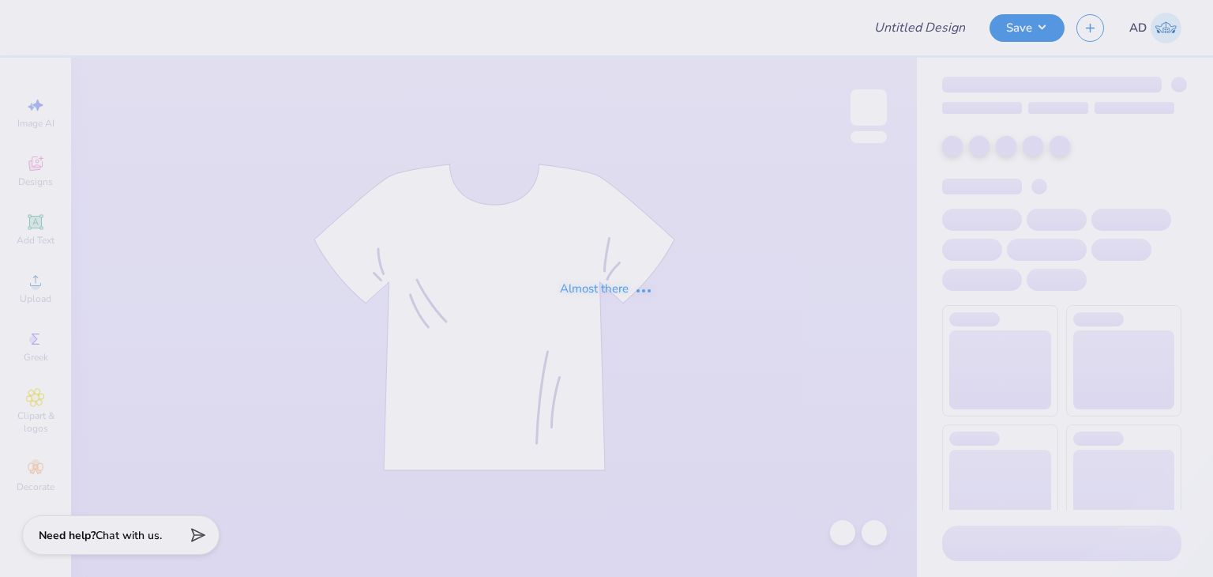
type input "short"
type input "[PERSON_NAME] : [GEOGRAPHIC_DATA]"
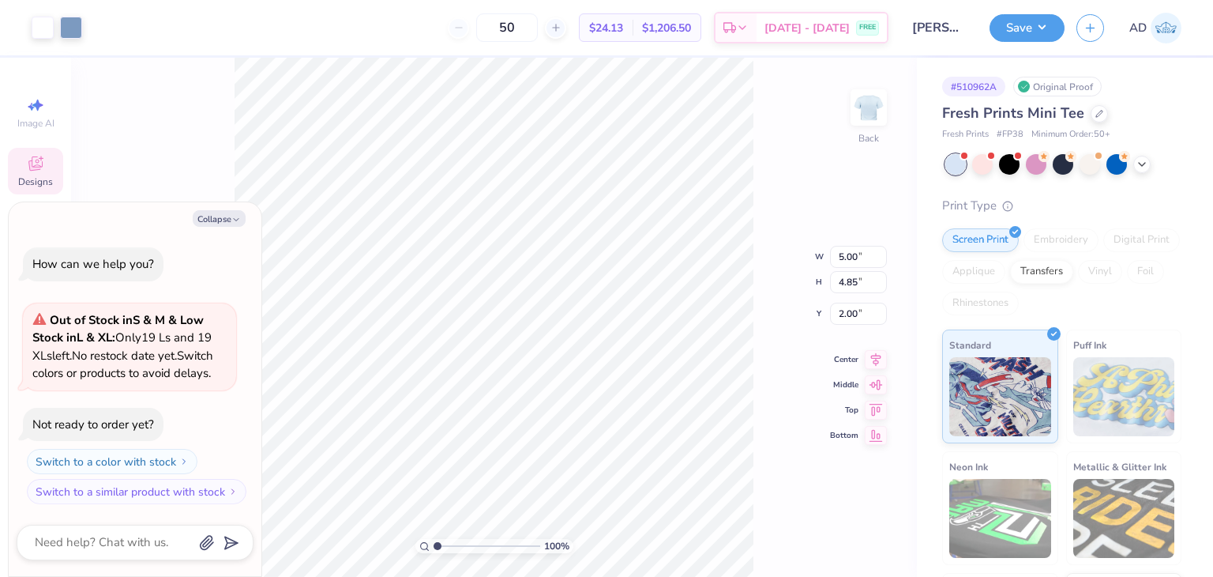
type textarea "x"
drag, startPoint x: 437, startPoint y: 547, endPoint x: 455, endPoint y: 547, distance: 18.2
type input "2.68"
click at [455, 547] on input "range" at bounding box center [487, 546] width 107 height 14
click at [768, 155] on div "268 % Back W 5.00 5.00 " H 4.85 4.85 " Y 2.00 2.00 " Center Middle Top Bottom" at bounding box center [494, 317] width 846 height 519
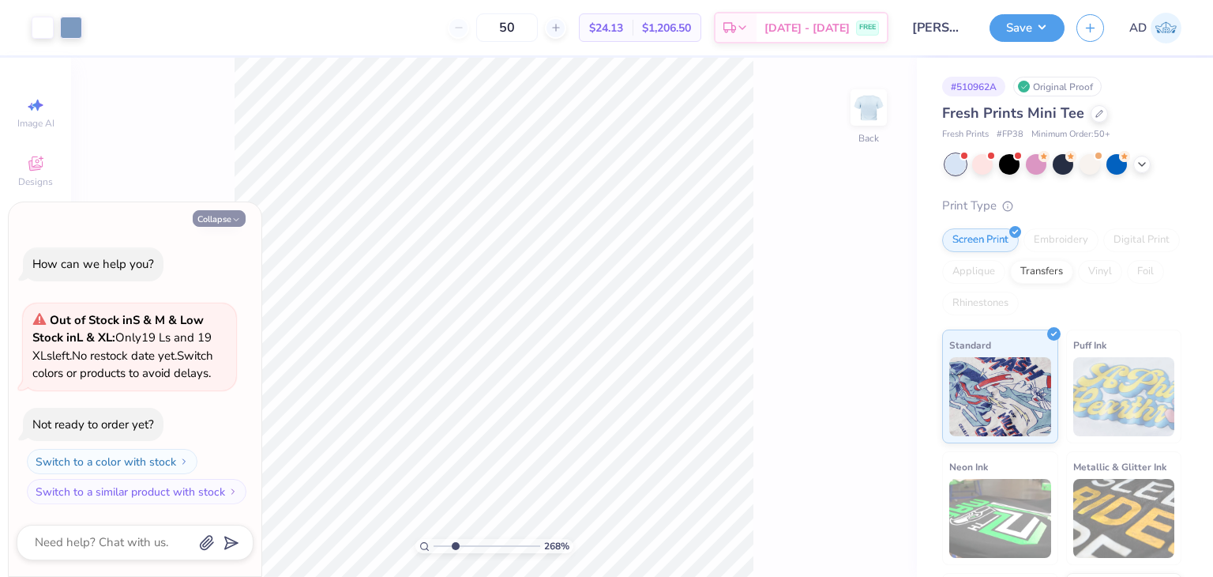
click at [220, 220] on button "Collapse" at bounding box center [219, 218] width 53 height 17
type textarea "x"
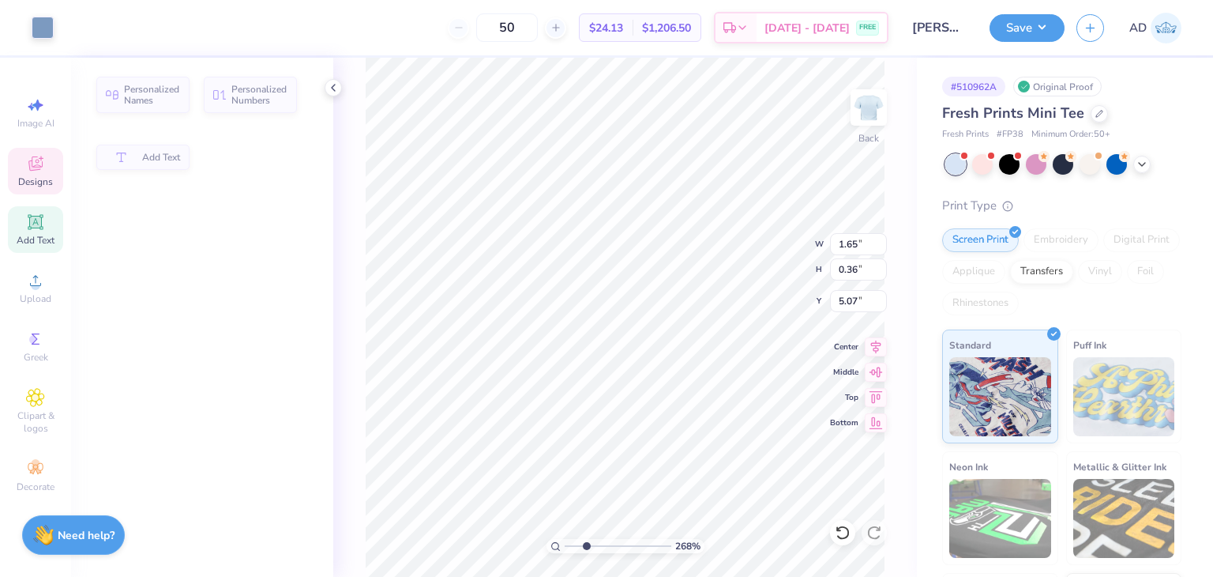
type input "1.65"
type input "0.36"
type input "5.07"
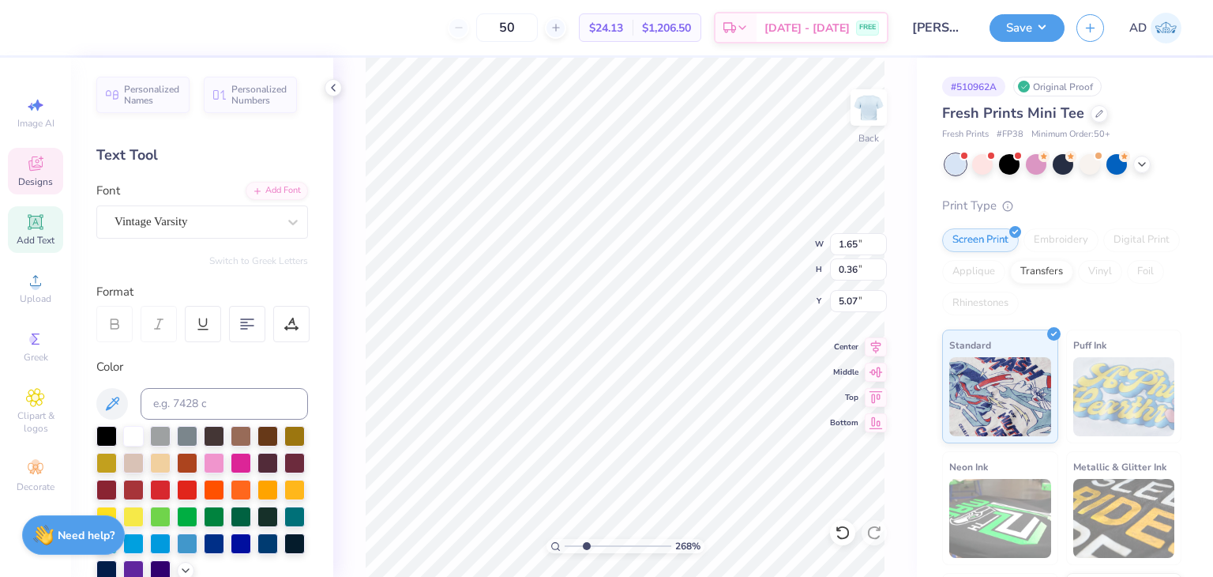
scroll to position [13, 2]
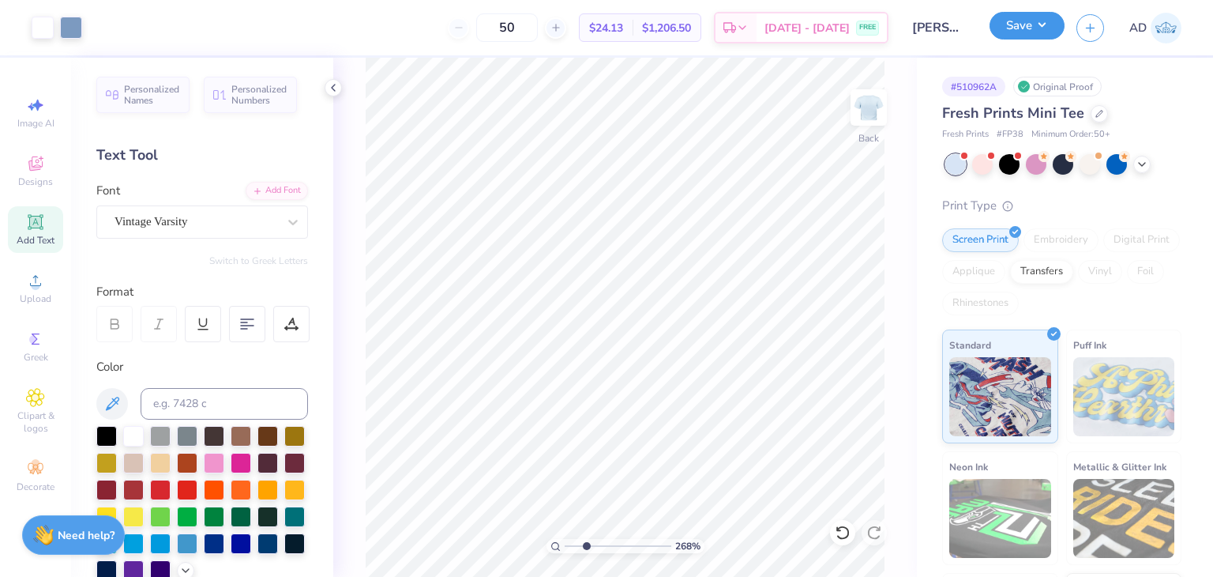
click at [1041, 20] on button "Save" at bounding box center [1027, 26] width 75 height 28
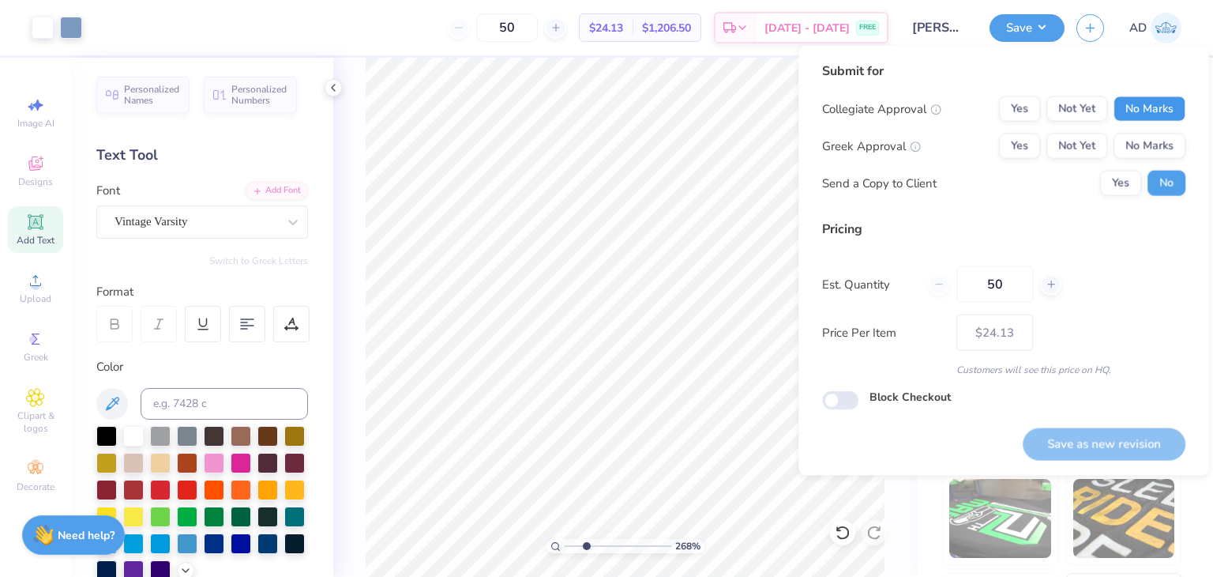
click at [1171, 107] on button "No Marks" at bounding box center [1150, 108] width 72 height 25
click at [1156, 148] on button "No Marks" at bounding box center [1150, 145] width 72 height 25
click at [1049, 429] on button "Save as new revision" at bounding box center [1104, 443] width 163 height 32
type input "$24.13"
